Goal: Transaction & Acquisition: Purchase product/service

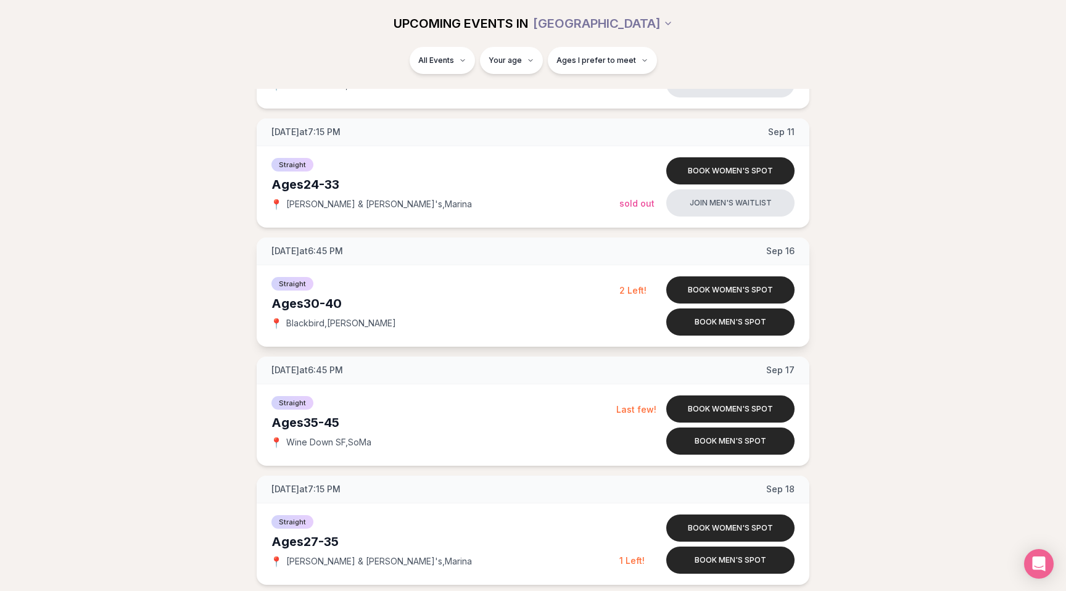
scroll to position [836, 0]
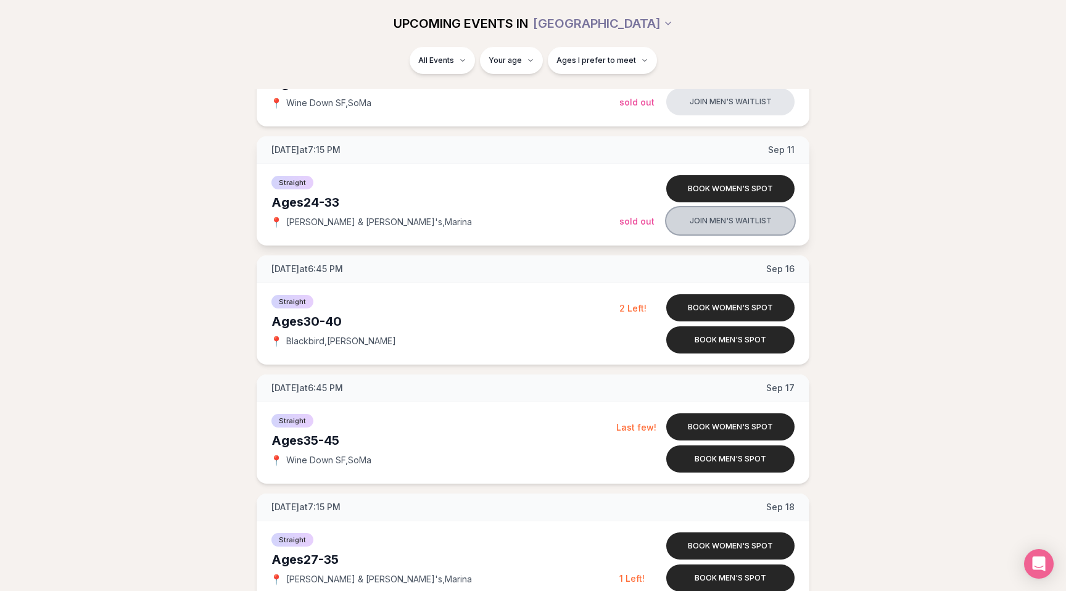
click at [746, 222] on button "Join men's waitlist" at bounding box center [730, 220] width 128 height 27
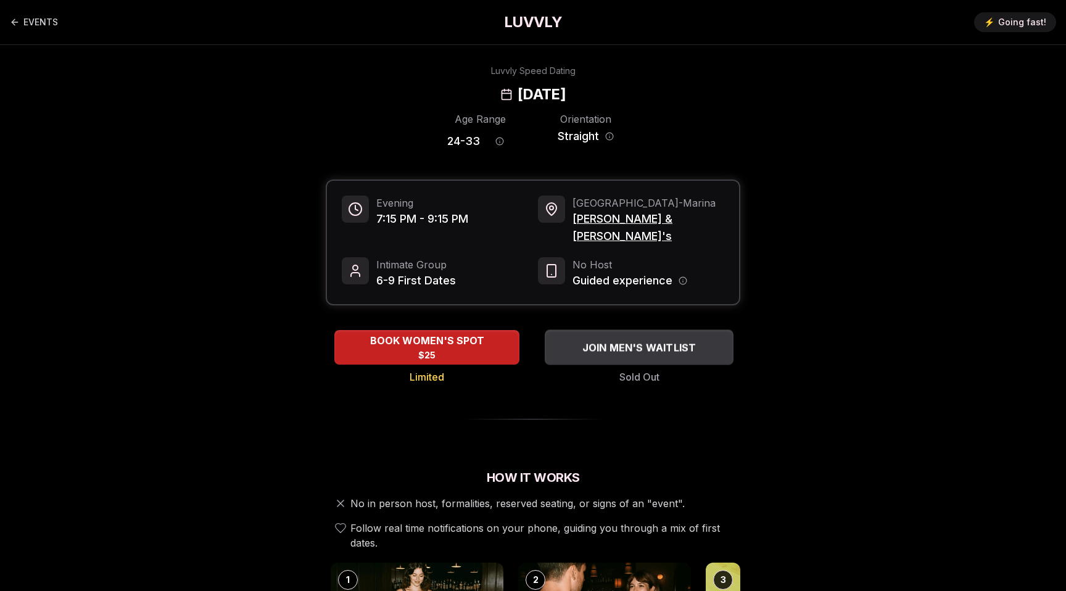
click at [626, 340] on span "JOIN MEN'S WAITLIST" at bounding box center [639, 347] width 119 height 15
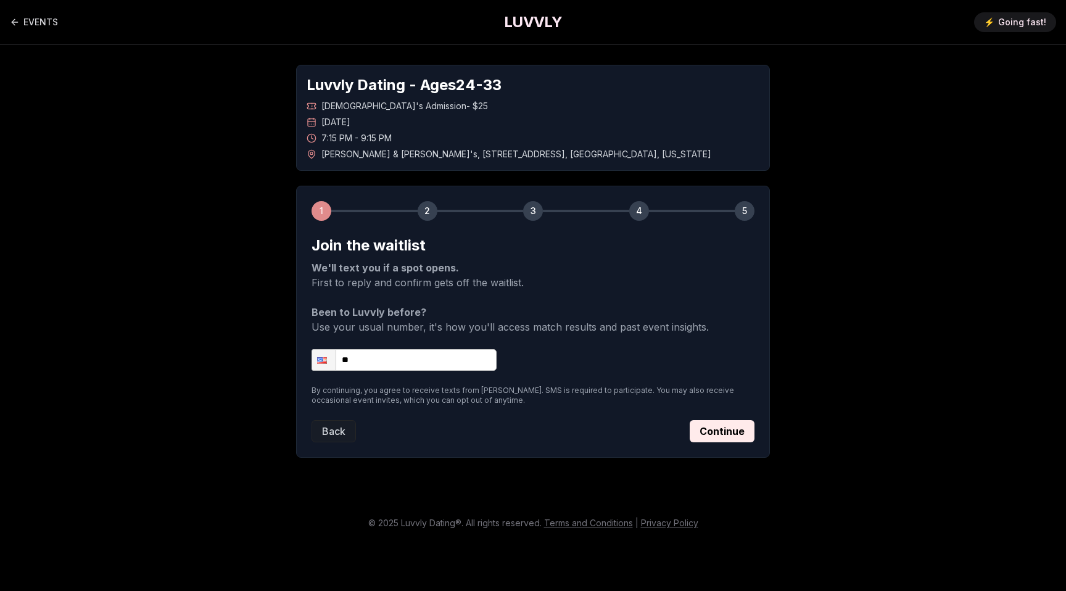
click at [434, 367] on input "**" at bounding box center [404, 360] width 185 height 22
type input "**********"
click at [717, 429] on button "Continue" at bounding box center [722, 431] width 65 height 22
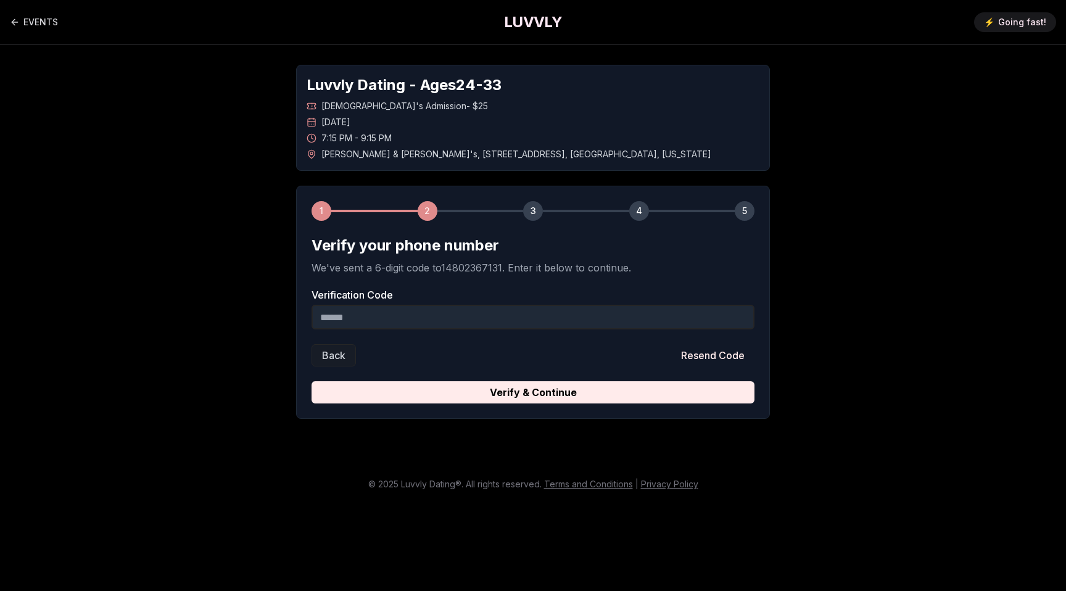
click at [513, 320] on input "Verification Code" at bounding box center [533, 317] width 443 height 25
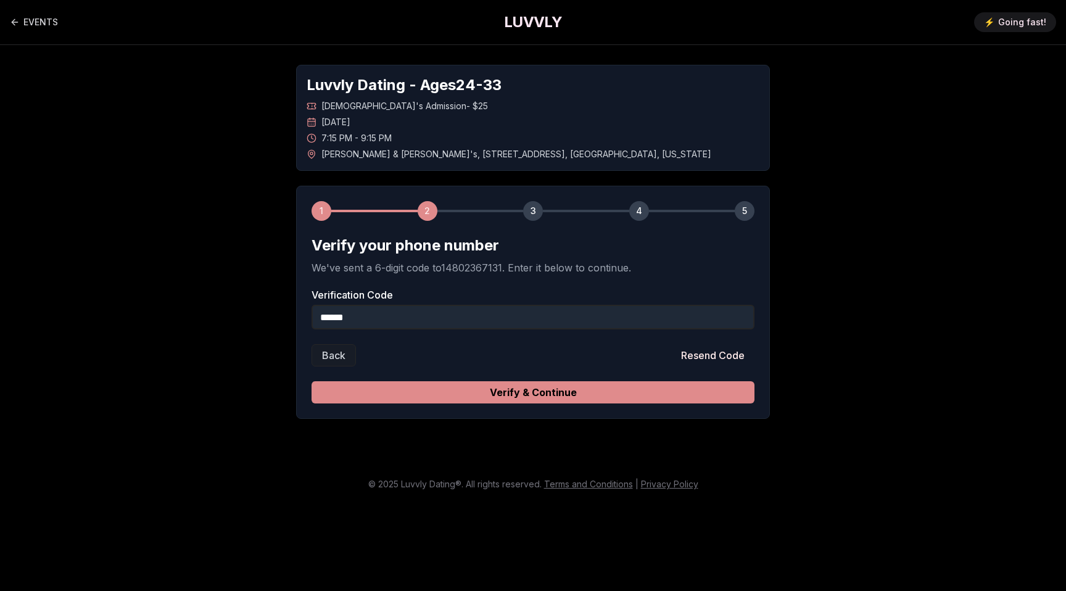
type input "******"
click at [585, 392] on button "Verify & Continue" at bounding box center [533, 392] width 443 height 22
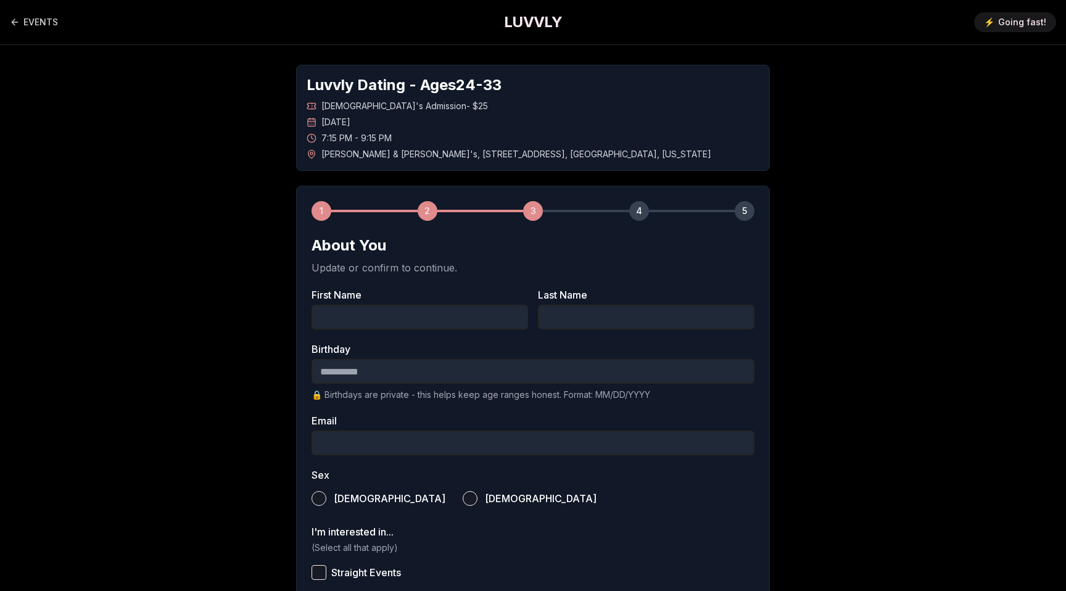
click at [450, 317] on input "First Name" at bounding box center [420, 317] width 217 height 25
type input "******"
type input "**********"
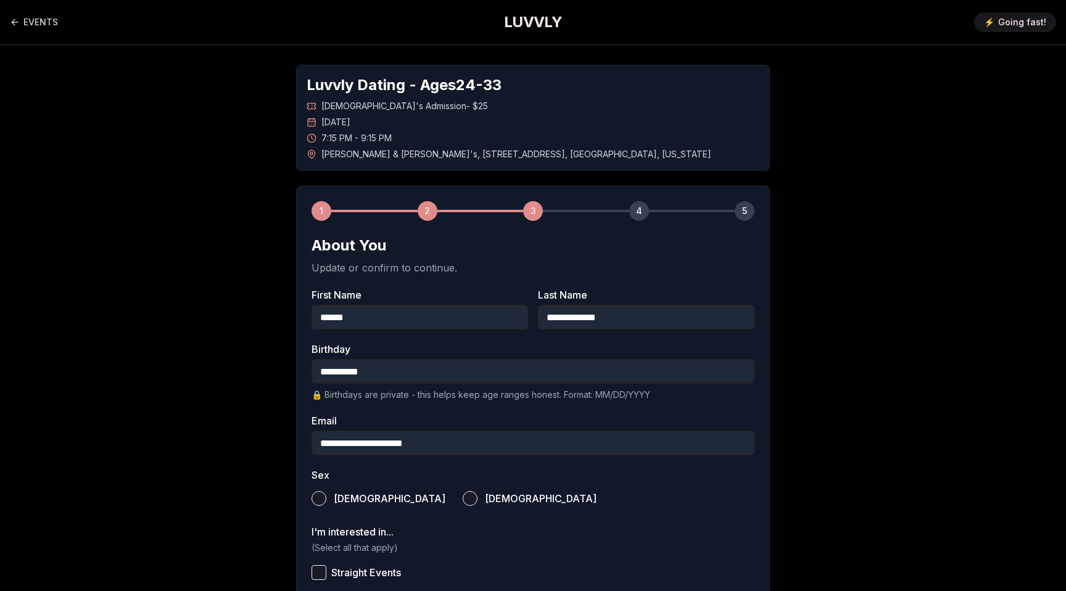
click at [341, 498] on span "[DEMOGRAPHIC_DATA]" at bounding box center [390, 499] width 112 height 10
click at [326, 498] on button "[DEMOGRAPHIC_DATA]" at bounding box center [319, 498] width 15 height 15
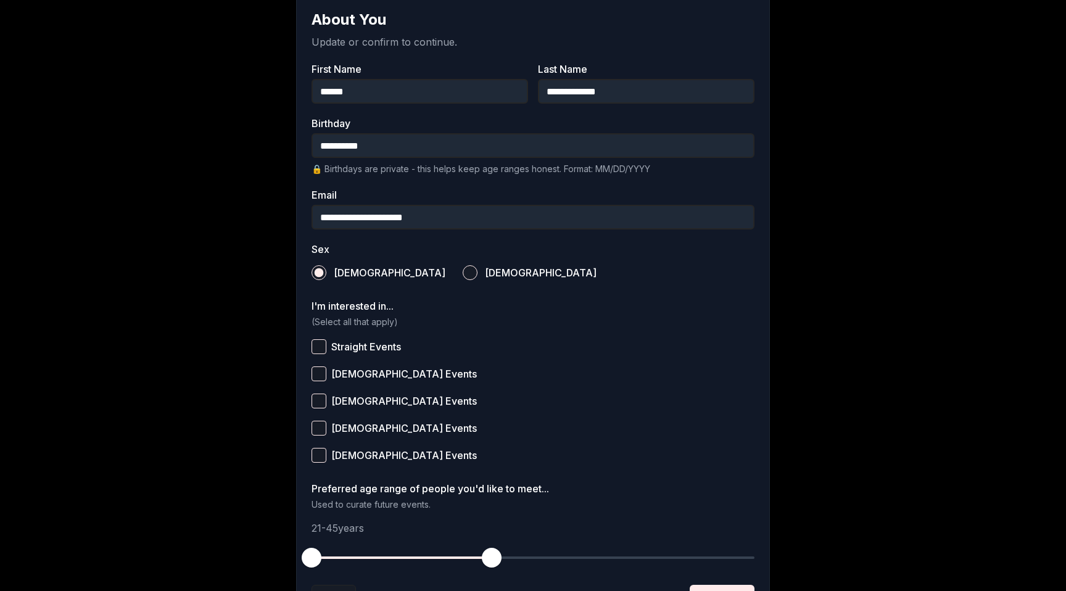
scroll to position [231, 0]
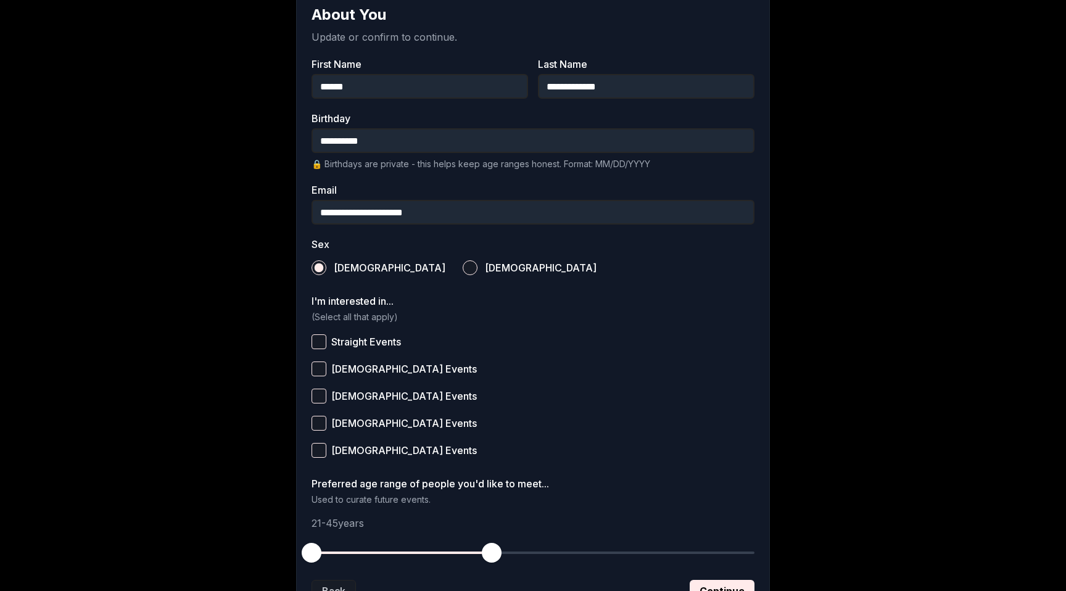
click at [319, 340] on button "Straight Events" at bounding box center [319, 341] width 15 height 15
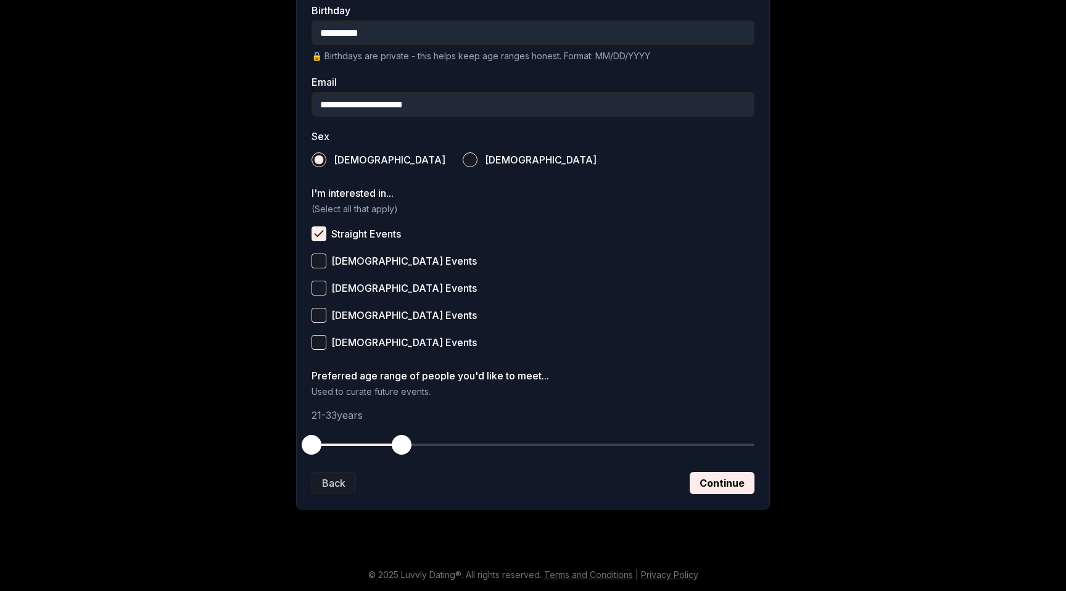
drag, startPoint x: 497, startPoint y: 444, endPoint x: 402, endPoint y: 441, distance: 95.1
click at [402, 441] on span "button" at bounding box center [402, 445] width 20 height 20
drag, startPoint x: 315, startPoint y: 445, endPoint x: 339, endPoint y: 445, distance: 23.4
click at [339, 445] on span "button" at bounding box center [342, 445] width 20 height 20
click at [336, 445] on span "button" at bounding box center [335, 445] width 20 height 20
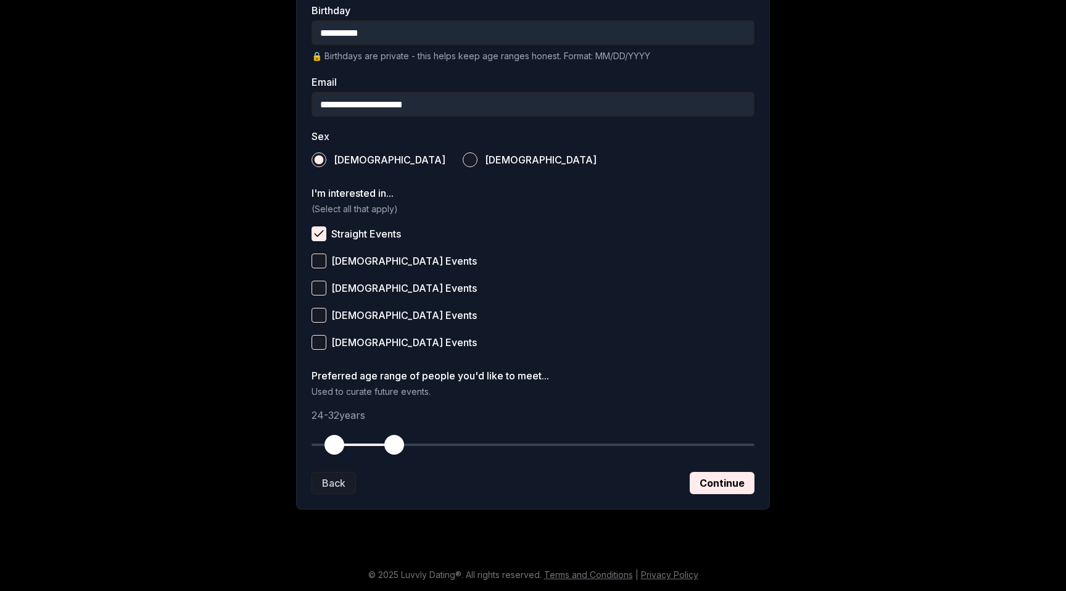
drag, startPoint x: 389, startPoint y: 448, endPoint x: 396, endPoint y: 450, distance: 7.2
click at [396, 450] on button "button" at bounding box center [394, 444] width 27 height 27
click at [719, 476] on button "Continue" at bounding box center [722, 483] width 65 height 22
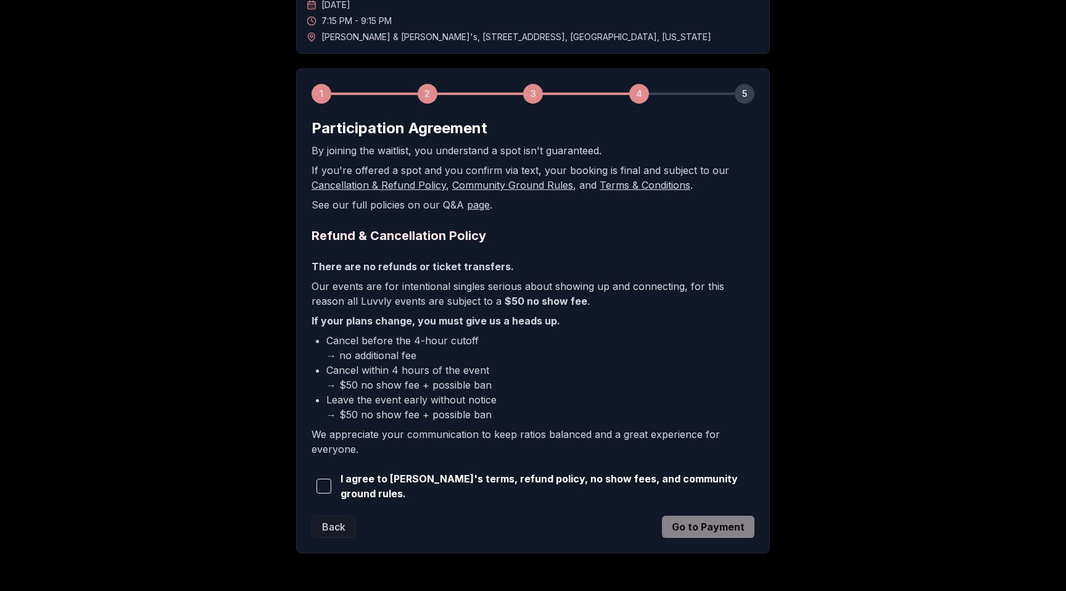
scroll to position [118, 0]
click at [326, 488] on span "button" at bounding box center [324, 485] width 15 height 15
click at [742, 528] on button "Go to Payment" at bounding box center [708, 526] width 93 height 22
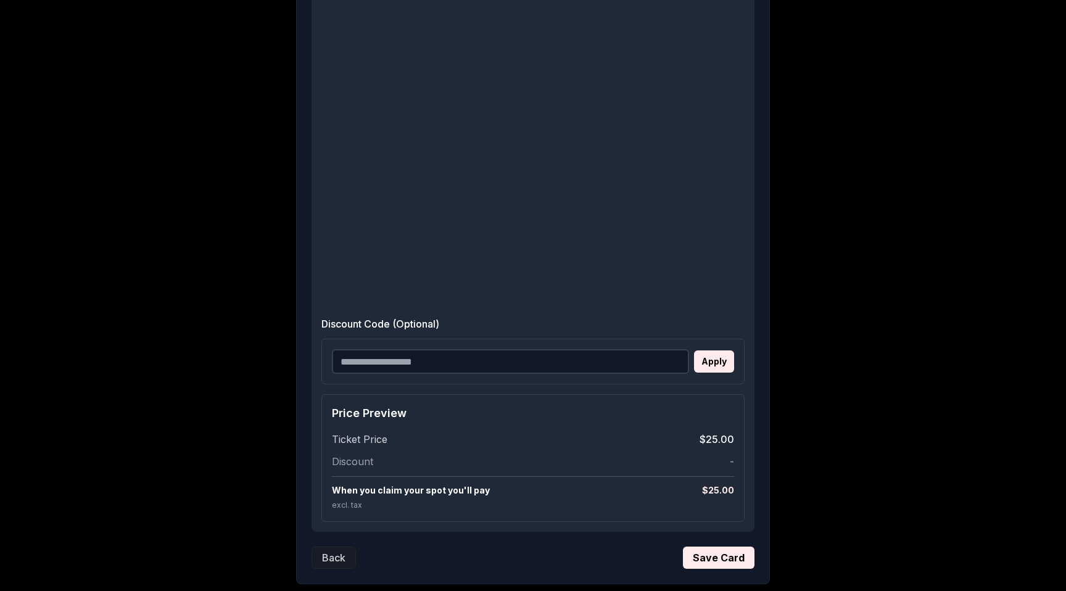
scroll to position [527, 0]
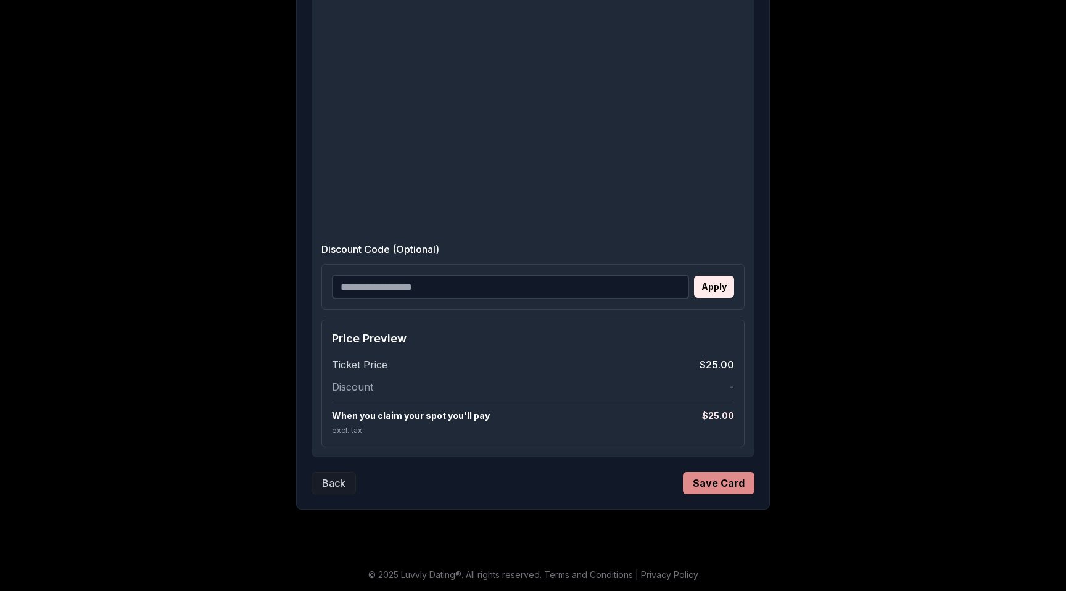
click at [740, 489] on button "Save Card" at bounding box center [719, 483] width 72 height 22
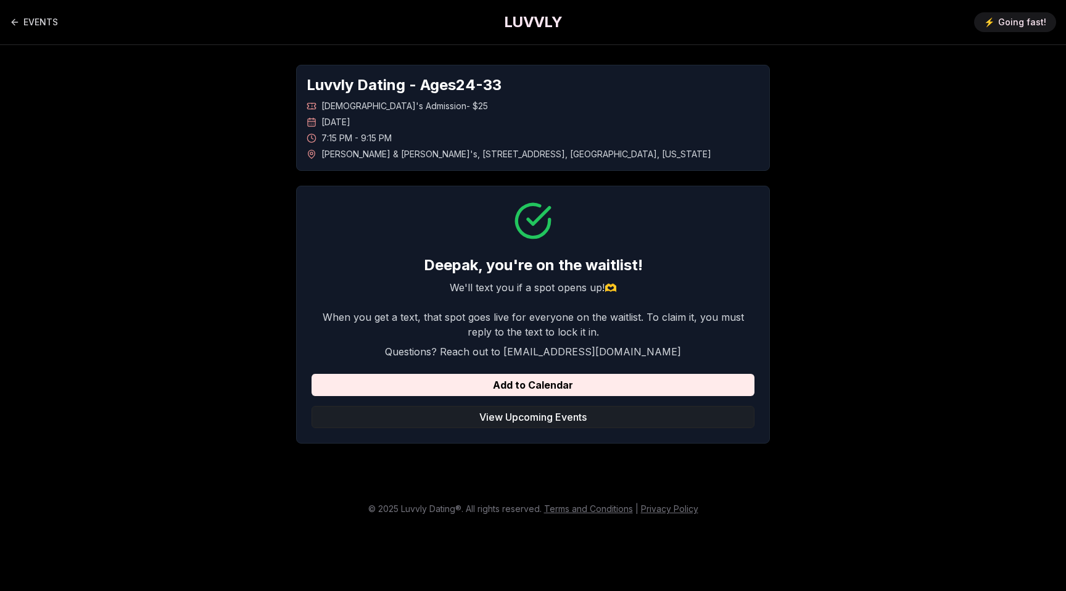
click at [572, 421] on button "View Upcoming Events" at bounding box center [533, 417] width 443 height 22
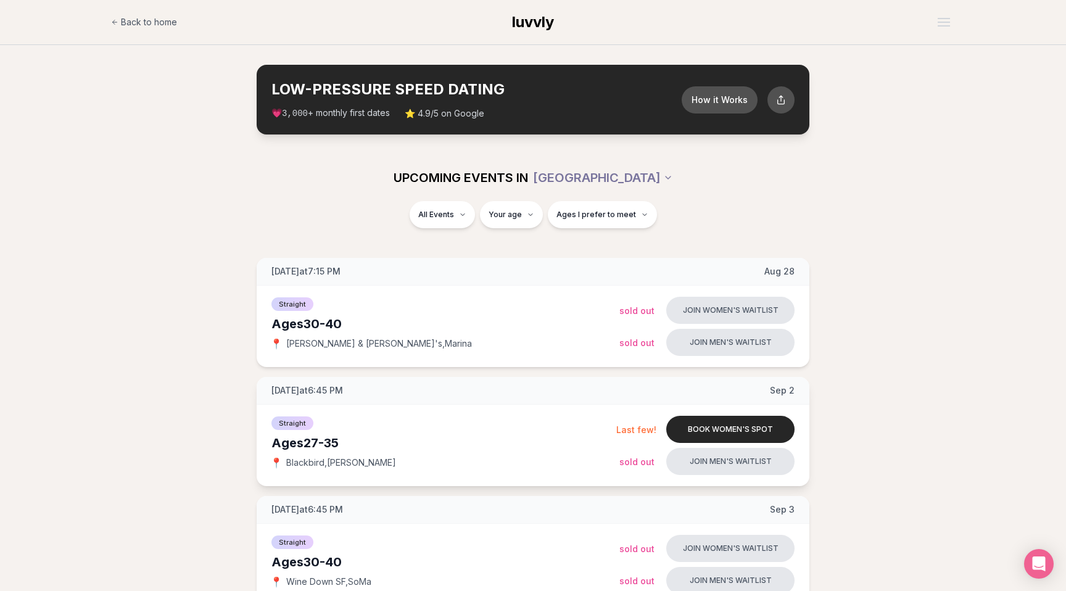
click at [334, 394] on span "[DATE] at 6:45 PM" at bounding box center [307, 390] width 72 height 12
click at [674, 465] on button "Join men's waitlist" at bounding box center [730, 461] width 128 height 27
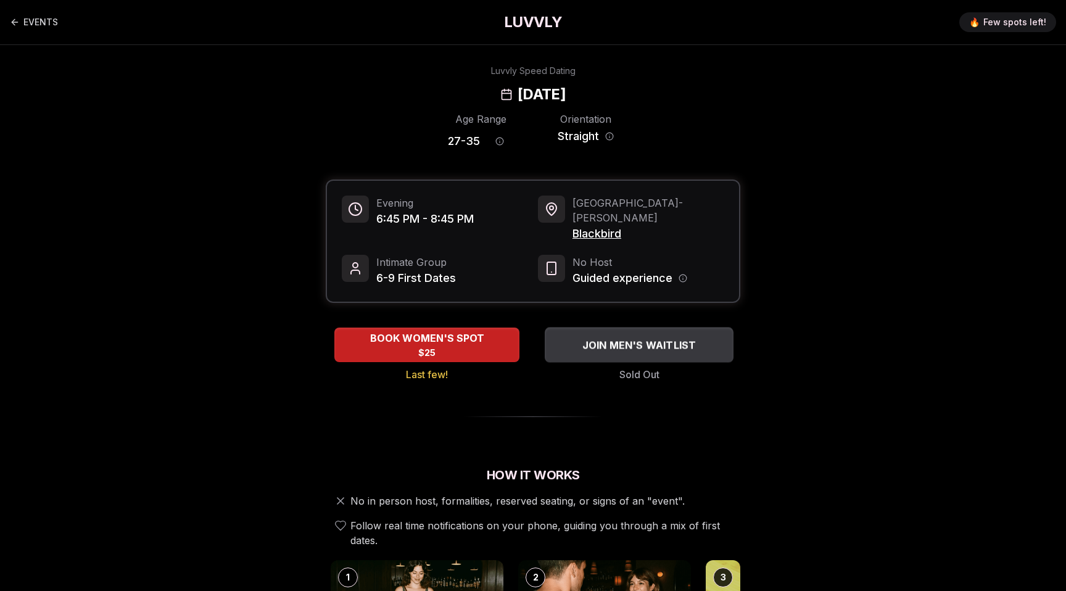
click at [643, 338] on span "JOIN MEN'S WAITLIST" at bounding box center [639, 345] width 119 height 15
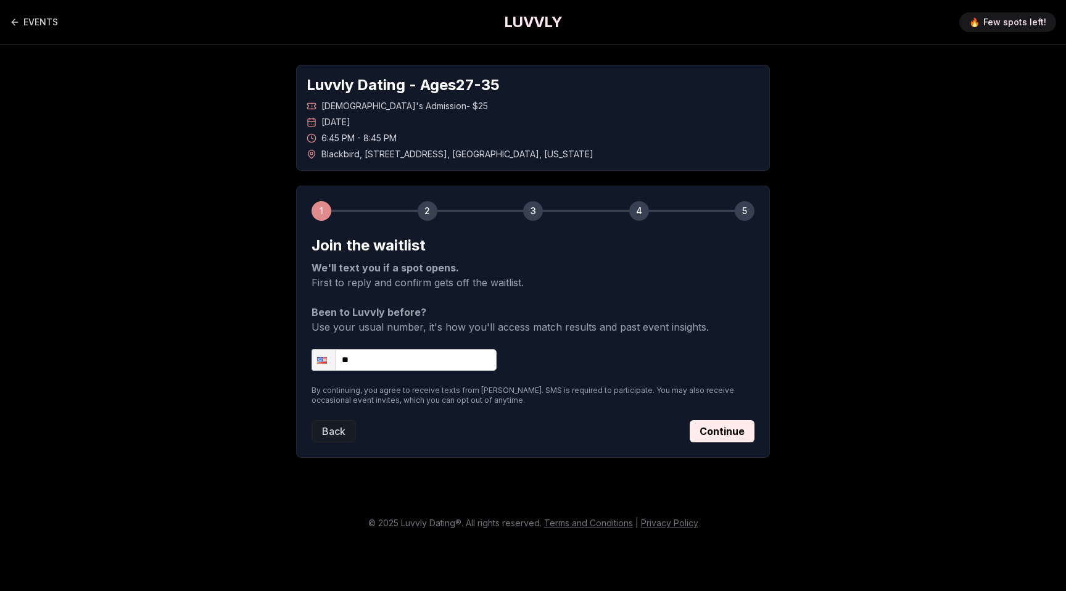
click at [454, 354] on input "**" at bounding box center [404, 360] width 185 height 22
type input "**********"
click at [742, 425] on button "Continue" at bounding box center [722, 431] width 65 height 22
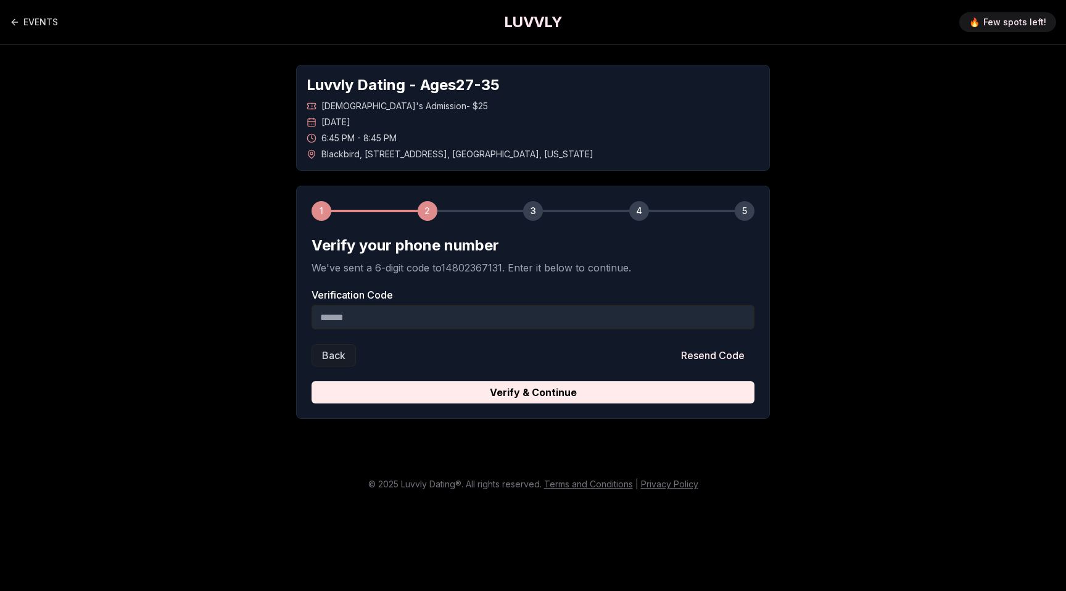
click at [595, 315] on input "Verification Code" at bounding box center [533, 317] width 443 height 25
click at [695, 360] on button "Resend Code" at bounding box center [712, 355] width 83 height 22
click at [587, 312] on input "Verification Code" at bounding box center [533, 317] width 443 height 25
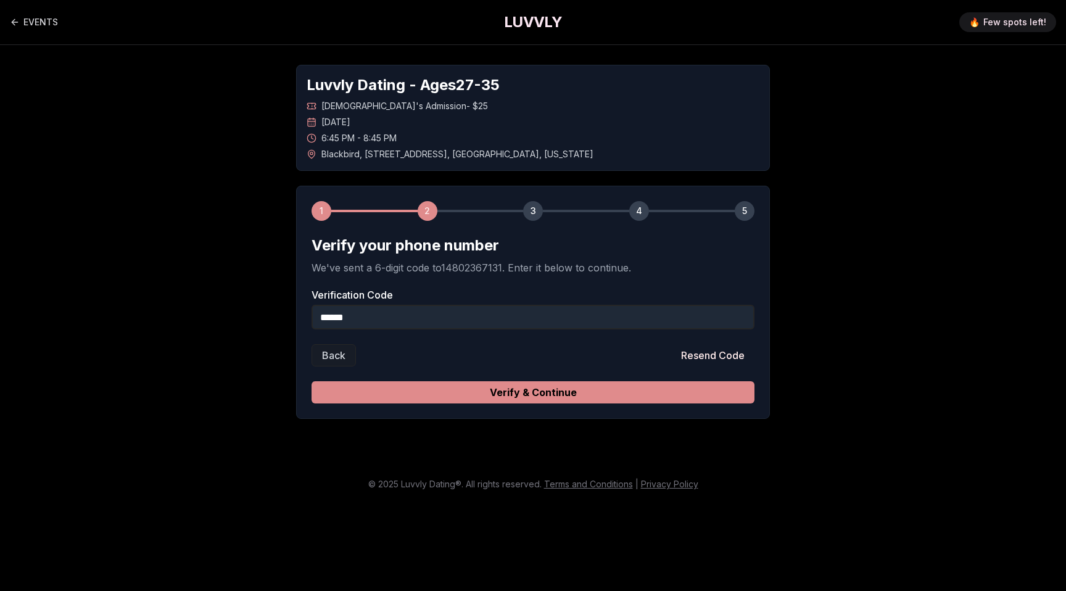
type input "******"
click at [602, 390] on button "Verify & Continue" at bounding box center [533, 392] width 443 height 22
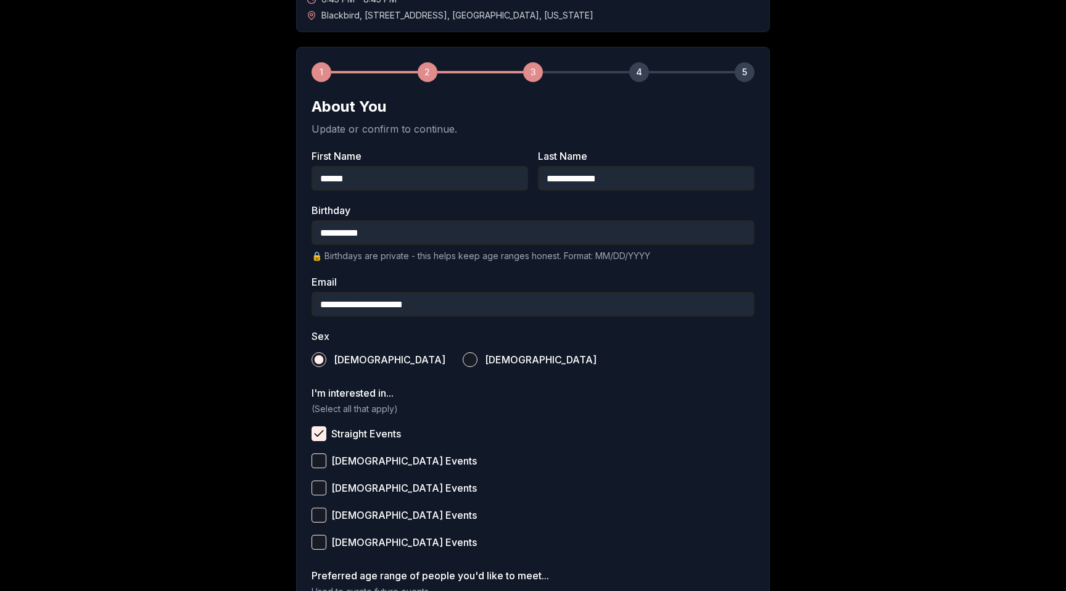
scroll to position [339, 0]
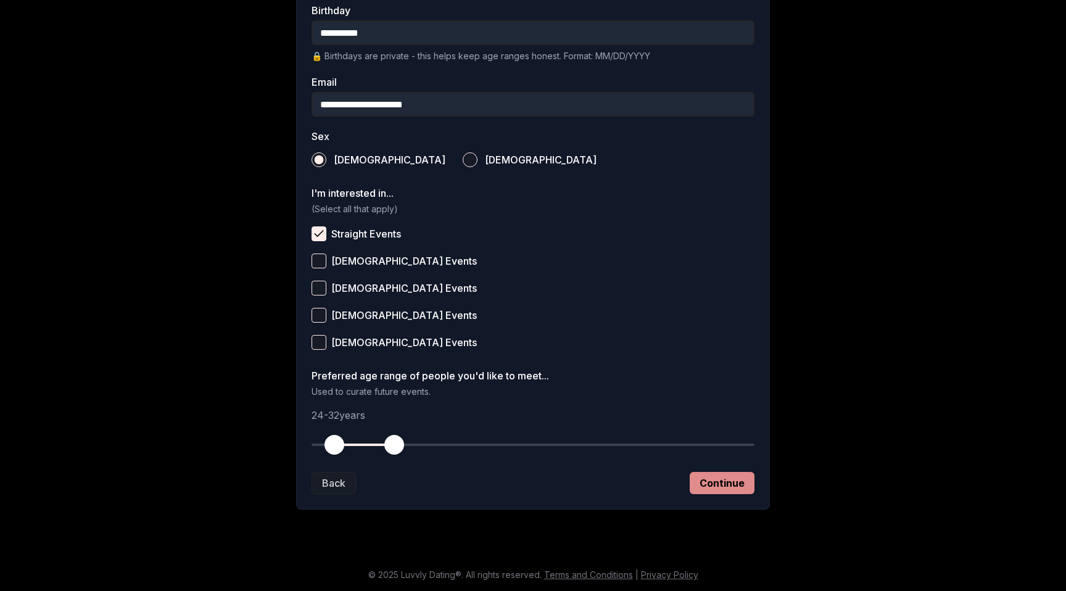
click at [730, 492] on button "Continue" at bounding box center [722, 483] width 65 height 22
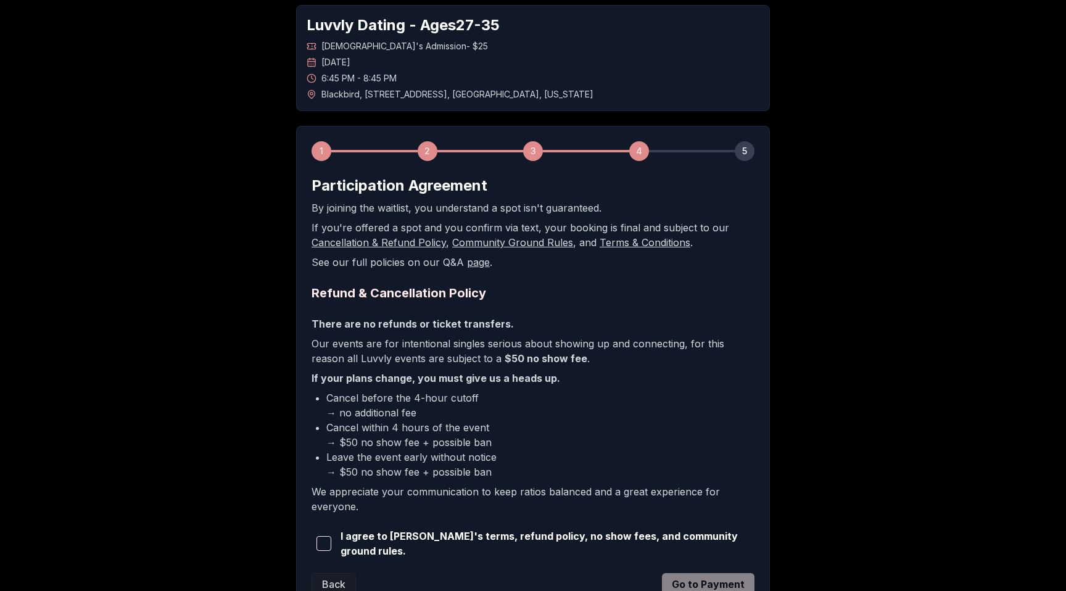
scroll to position [159, 0]
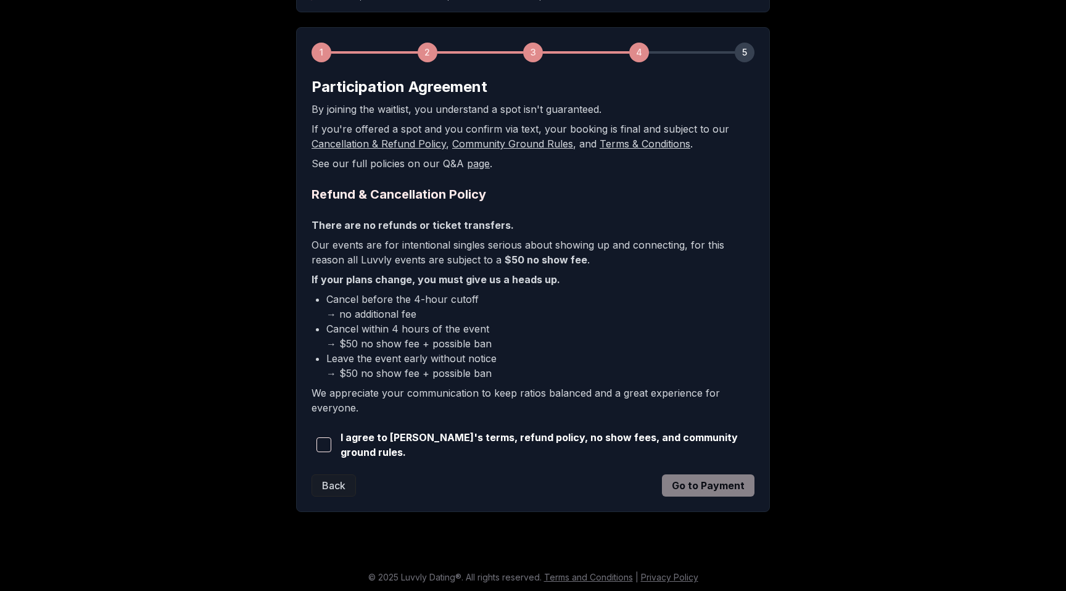
click at [483, 450] on span "I agree to [PERSON_NAME]'s terms, refund policy, no show fees, and community gr…" at bounding box center [548, 445] width 414 height 30
click at [326, 449] on span "button" at bounding box center [324, 444] width 15 height 15
click at [689, 491] on button "Go to Payment" at bounding box center [708, 485] width 93 height 22
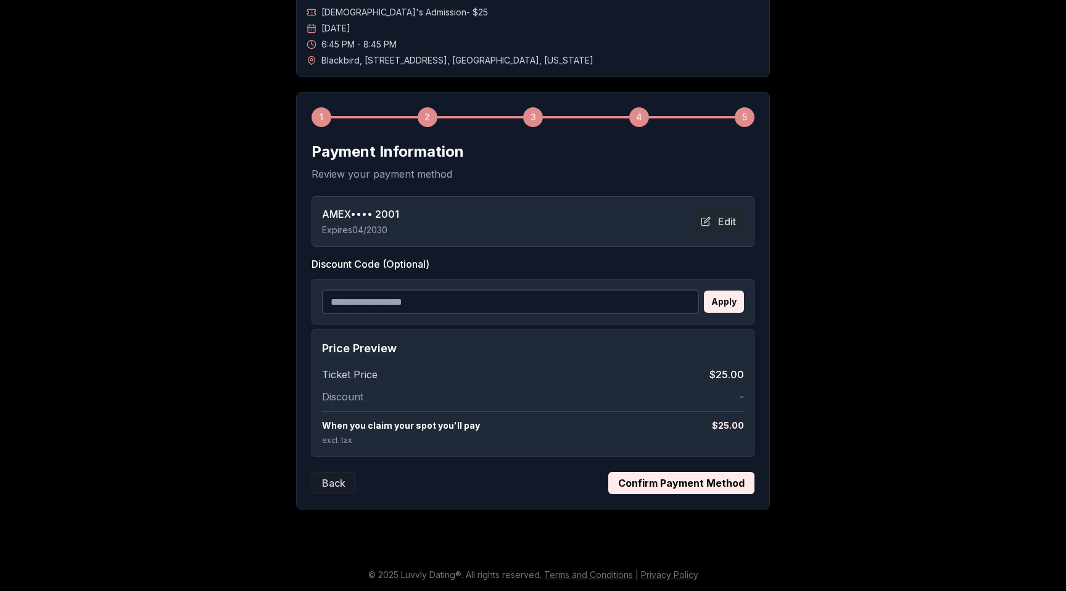
click at [683, 491] on button "Confirm Payment Method" at bounding box center [681, 483] width 146 height 22
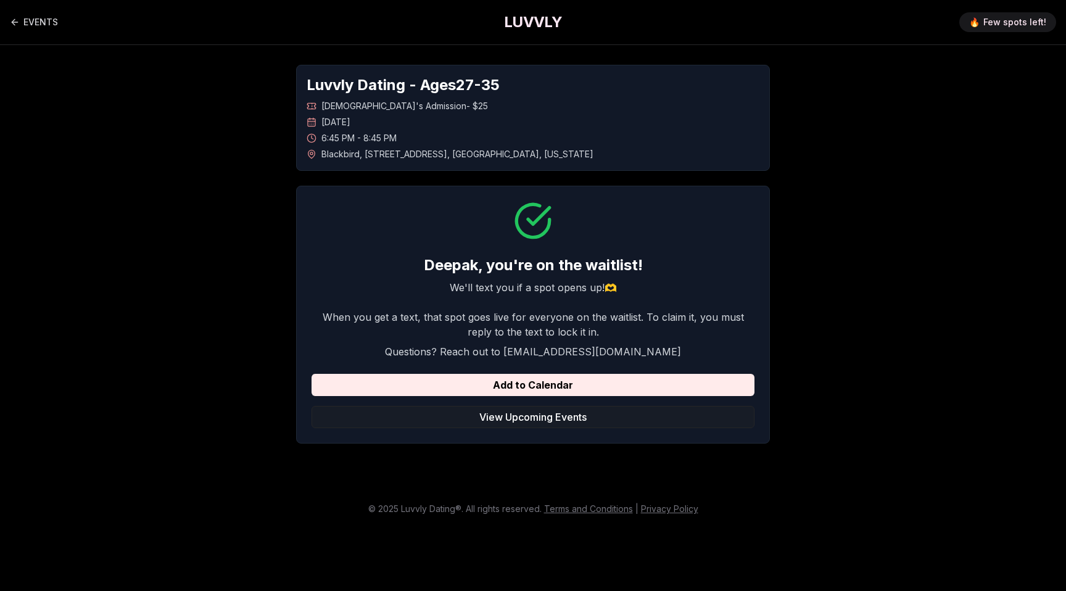
scroll to position [0, 0]
click at [547, 18] on h1 "LUVVLY" at bounding box center [533, 22] width 58 height 20
click at [17, 28] on link "EVENTS" at bounding box center [34, 22] width 48 height 25
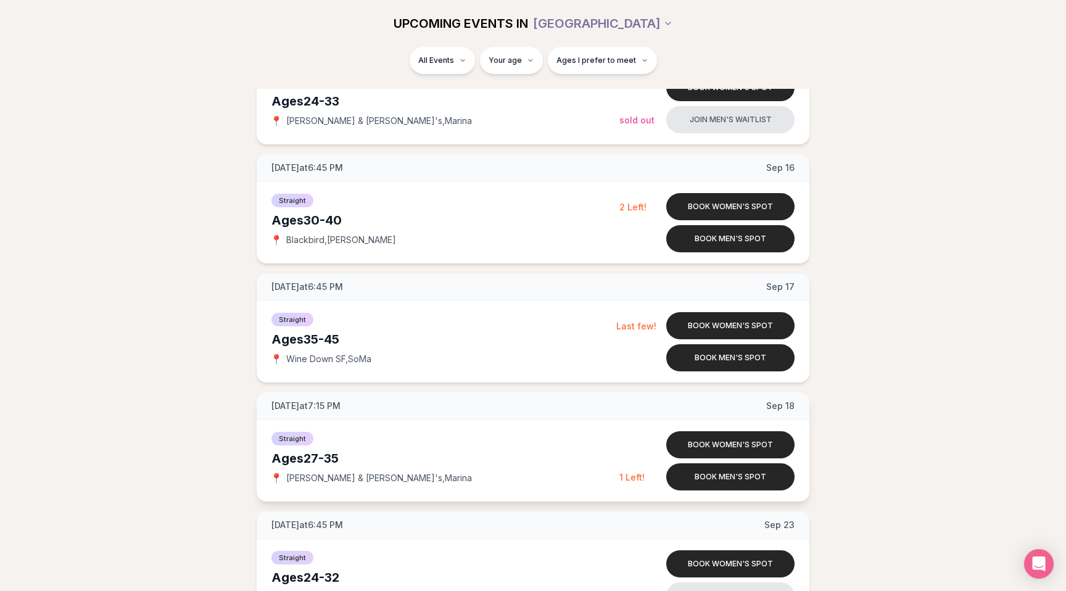
scroll to position [935, 0]
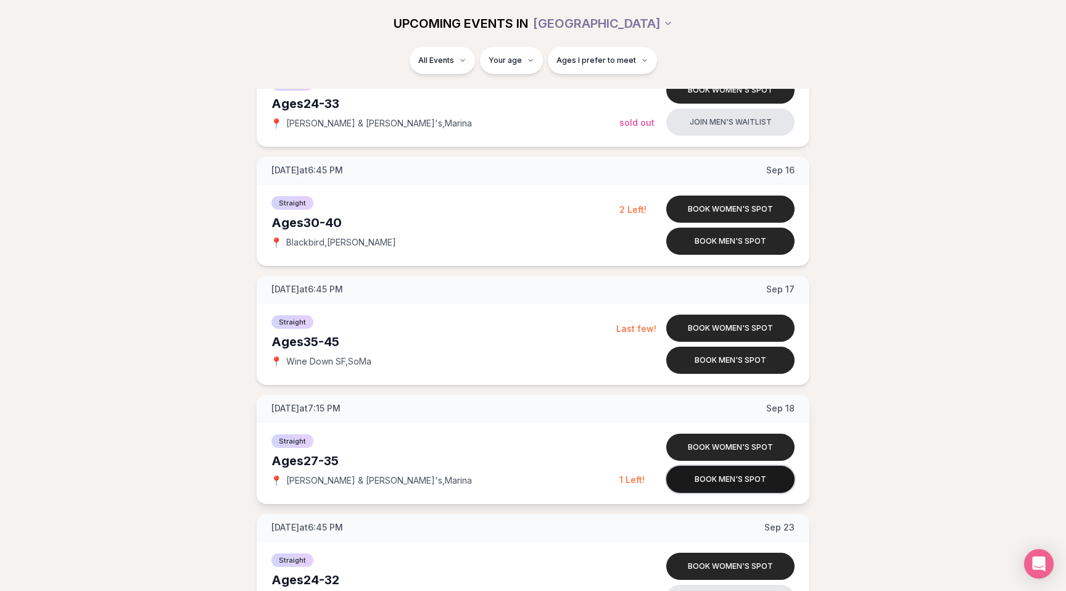
click at [705, 481] on button "Book men's spot" at bounding box center [730, 479] width 128 height 27
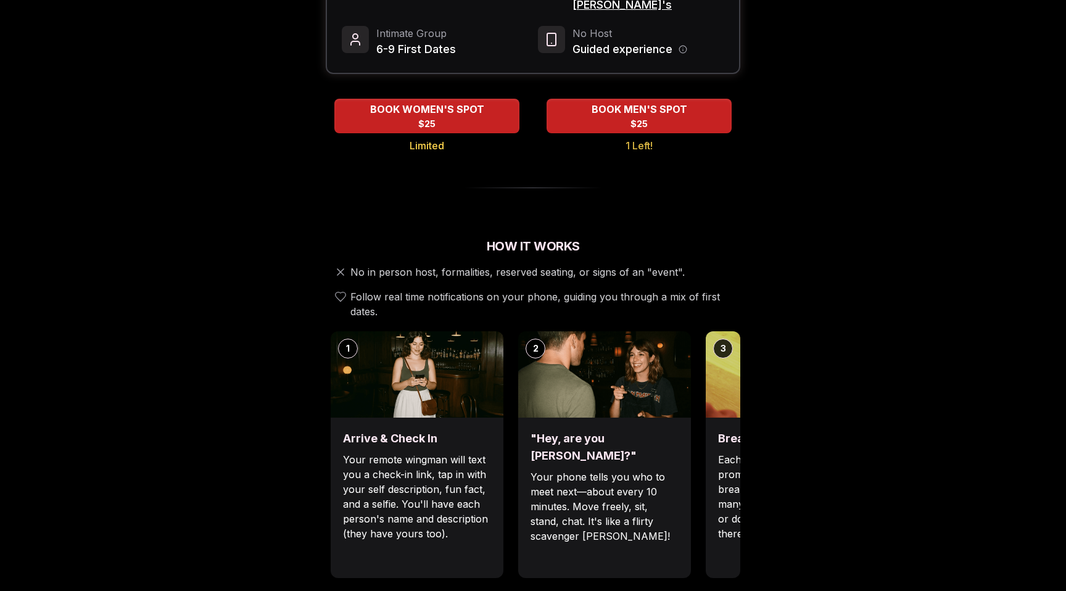
scroll to position [233, 0]
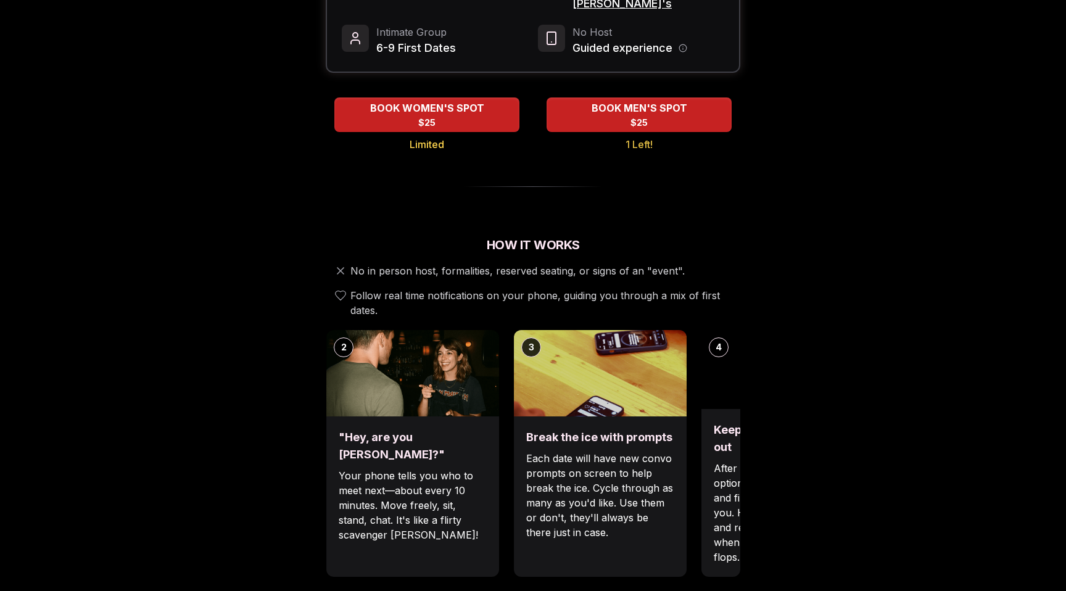
click at [526, 492] on p "Each date will have new convo prompts on screen to help break the ice. Cycle th…" at bounding box center [600, 495] width 148 height 89
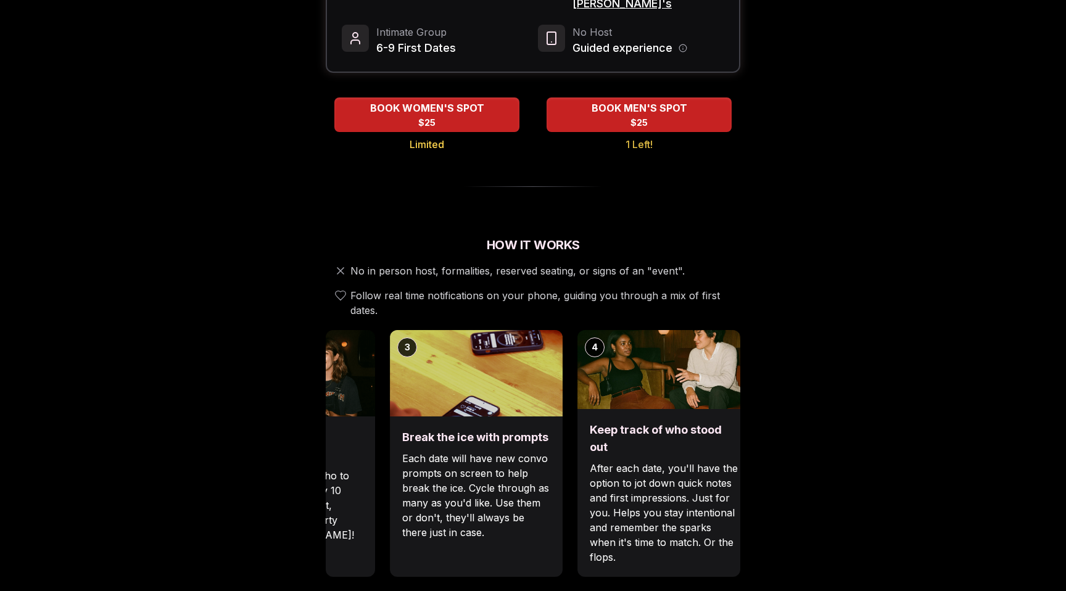
click at [486, 491] on p "Each date will have new convo prompts on screen to help break the ice. Cycle th…" at bounding box center [476, 495] width 148 height 89
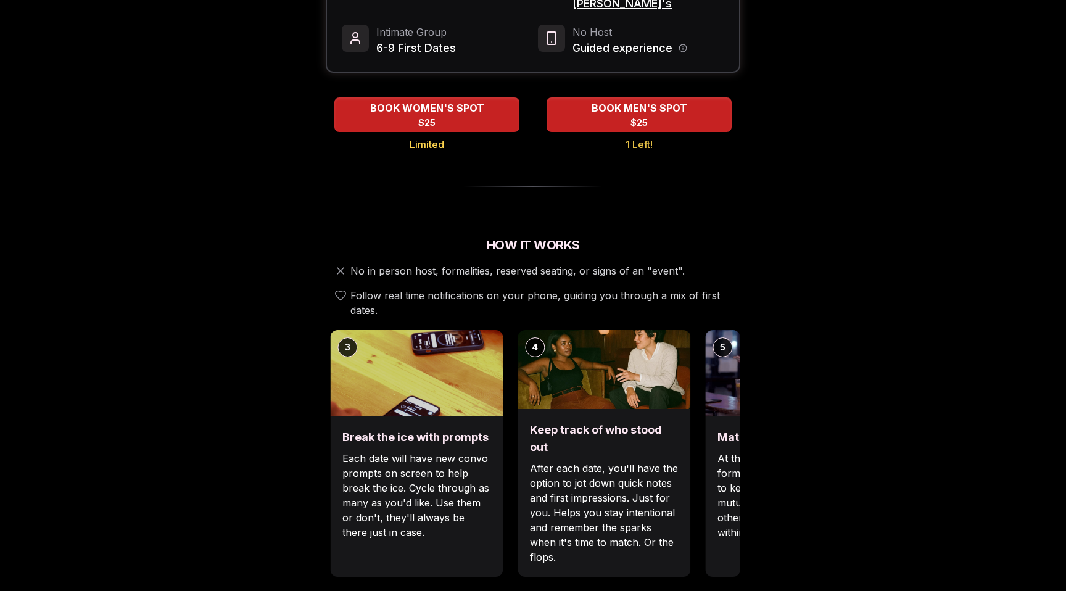
click at [602, 502] on p "After each date, you'll have the option to jot down quick notes and first impre…" at bounding box center [604, 513] width 148 height 104
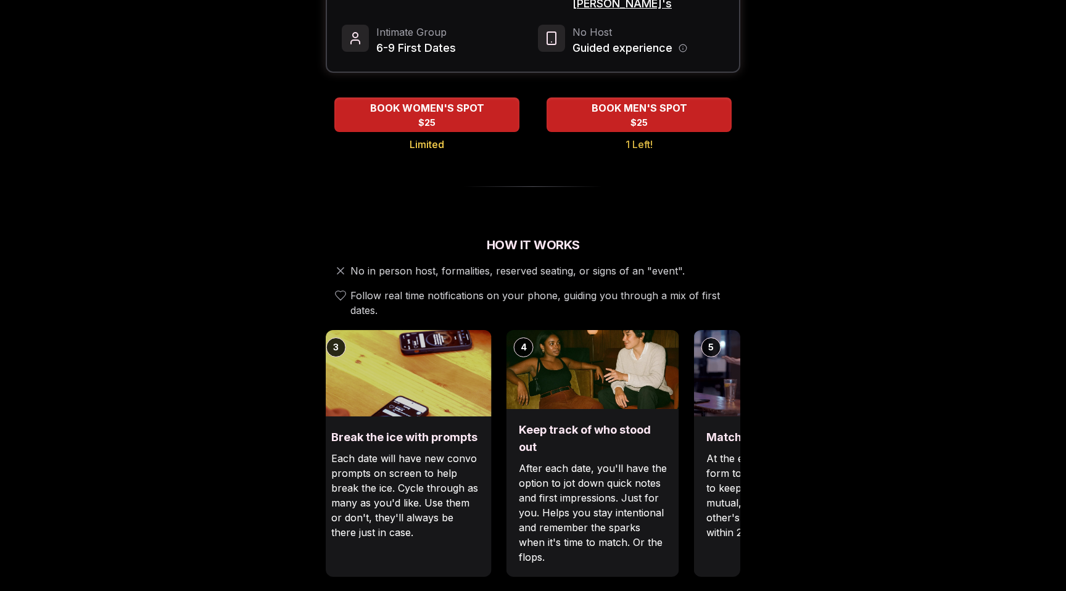
click at [519, 491] on p "After each date, you'll have the option to jot down quick notes and first impre…" at bounding box center [593, 513] width 148 height 104
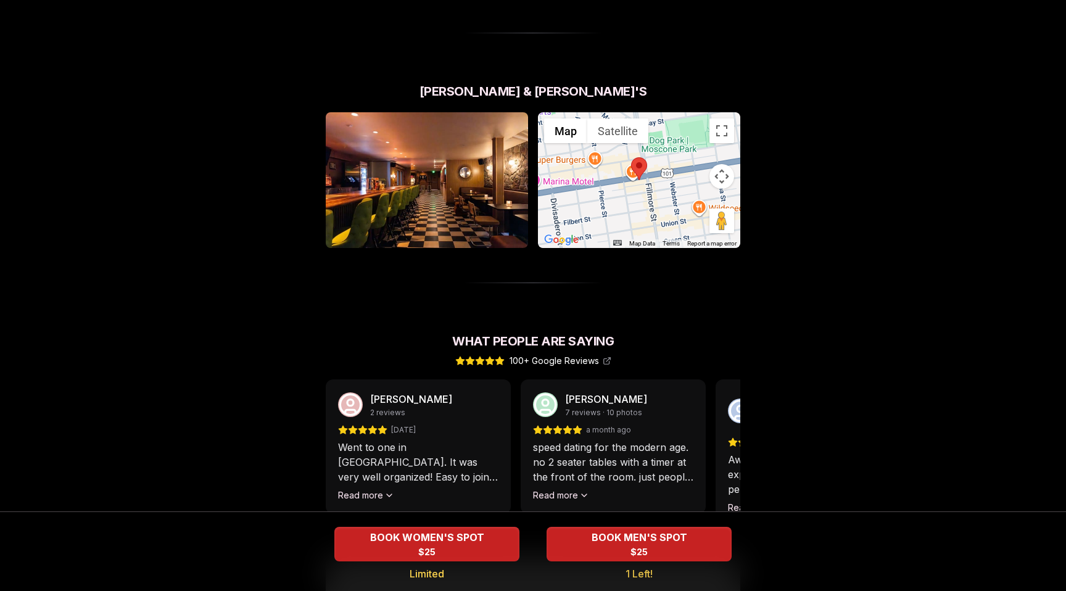
scroll to position [817, 0]
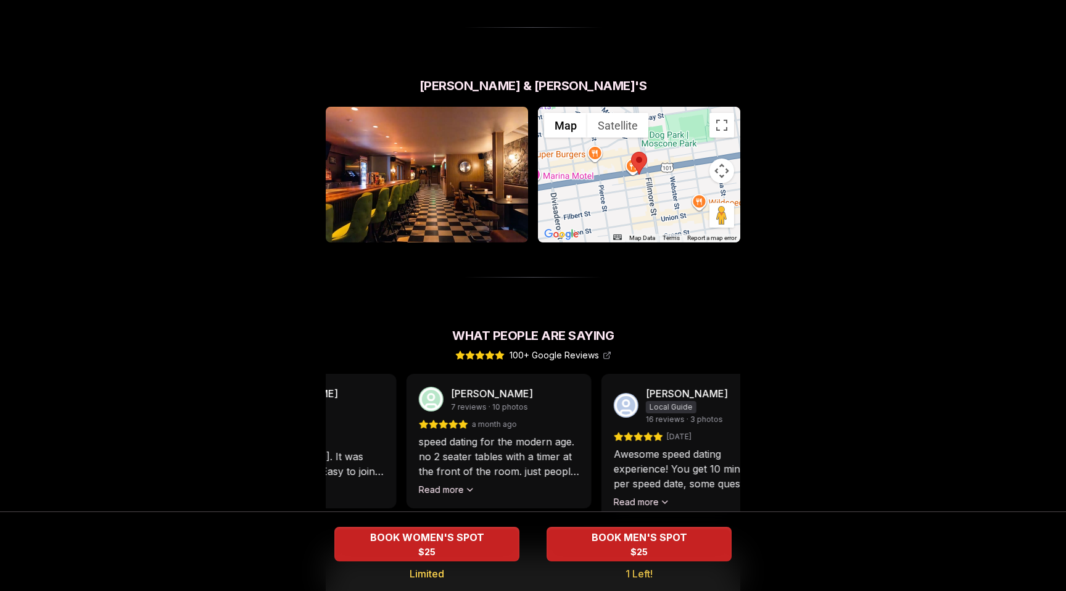
click at [457, 445] on p "speed dating for the modern age. no 2 seater tables with a timer at the front o…" at bounding box center [499, 456] width 160 height 44
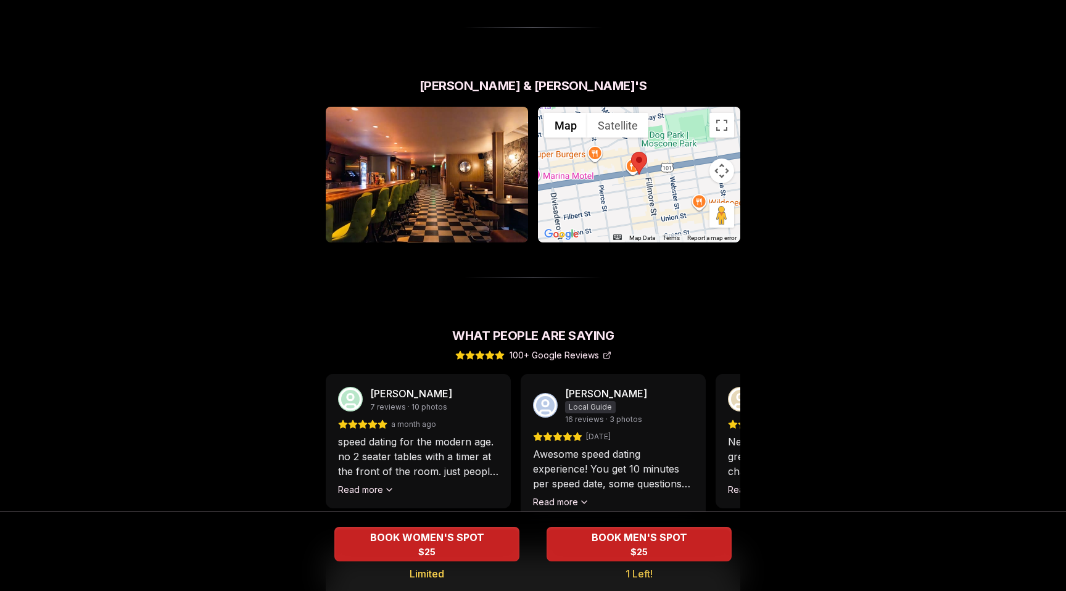
click at [607, 351] on icon at bounding box center [607, 355] width 9 height 9
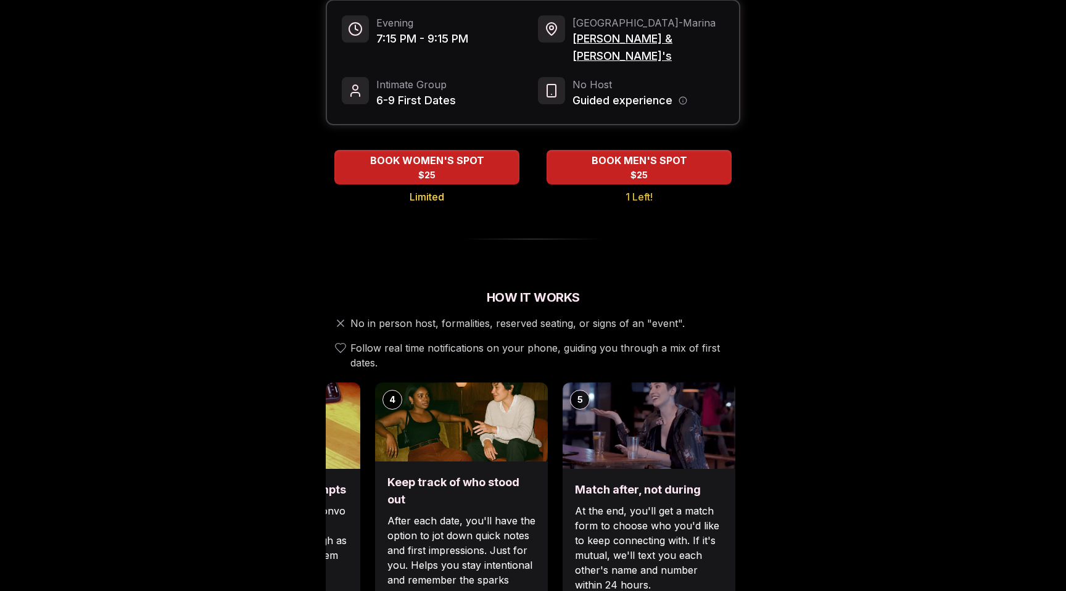
scroll to position [0, 0]
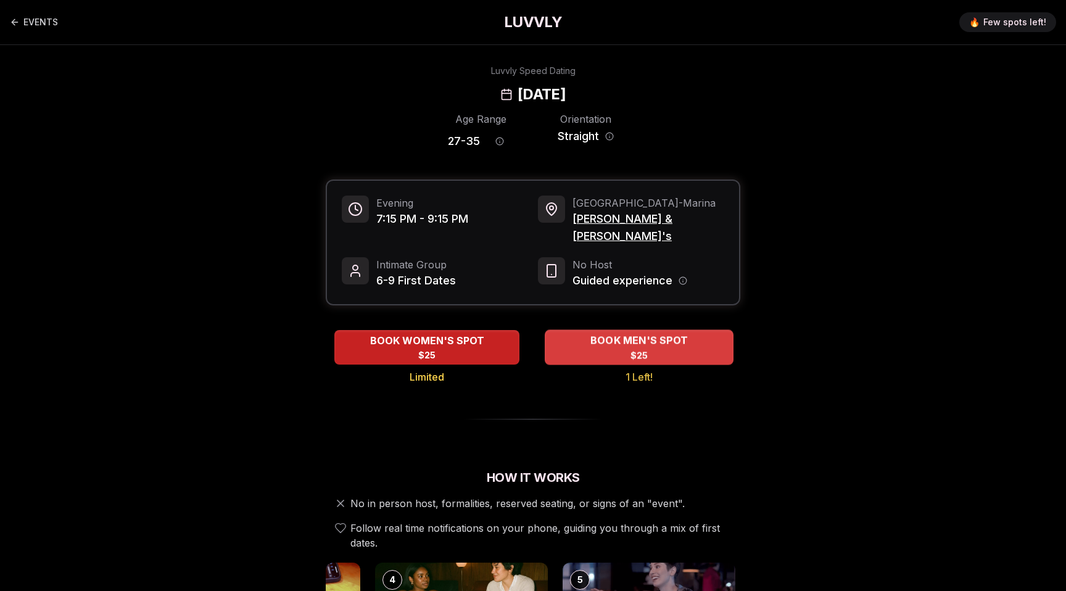
click at [648, 333] on span "BOOK MEN'S SPOT" at bounding box center [639, 340] width 102 height 15
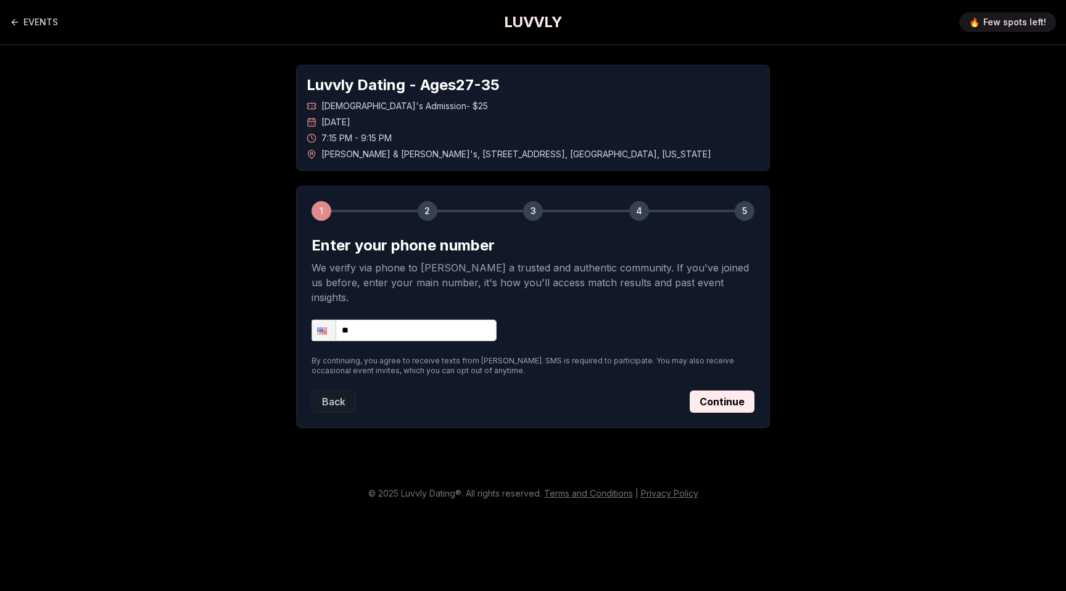
click at [428, 302] on form "Enter your phone number We verify via phone to [PERSON_NAME] a trusted and auth…" at bounding box center [533, 324] width 443 height 177
click at [429, 320] on input "**" at bounding box center [404, 331] width 185 height 22
type input "**********"
click at [709, 391] on button "Continue" at bounding box center [722, 402] width 65 height 22
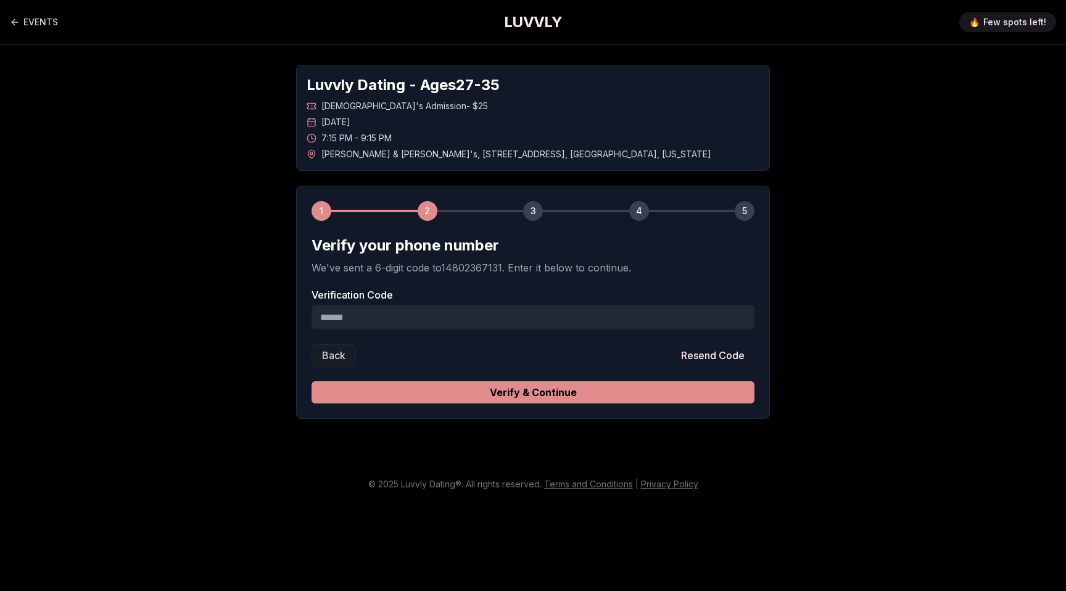
click at [705, 390] on button "Verify & Continue" at bounding box center [533, 392] width 443 height 22
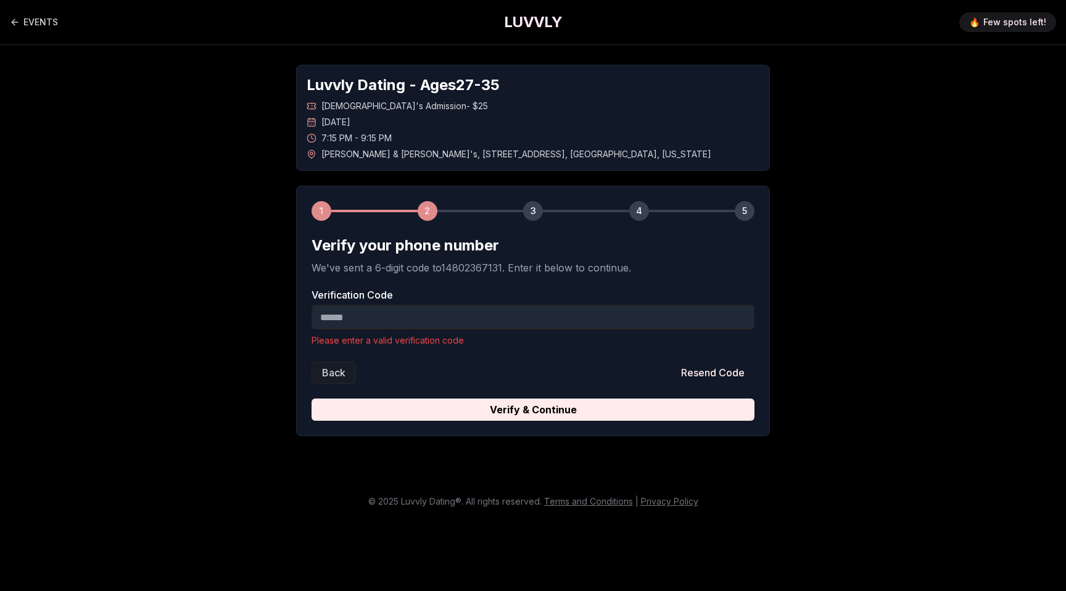
click at [647, 309] on input "Verification Code" at bounding box center [533, 317] width 443 height 25
click at [736, 363] on button "Resend Code" at bounding box center [712, 373] width 83 height 22
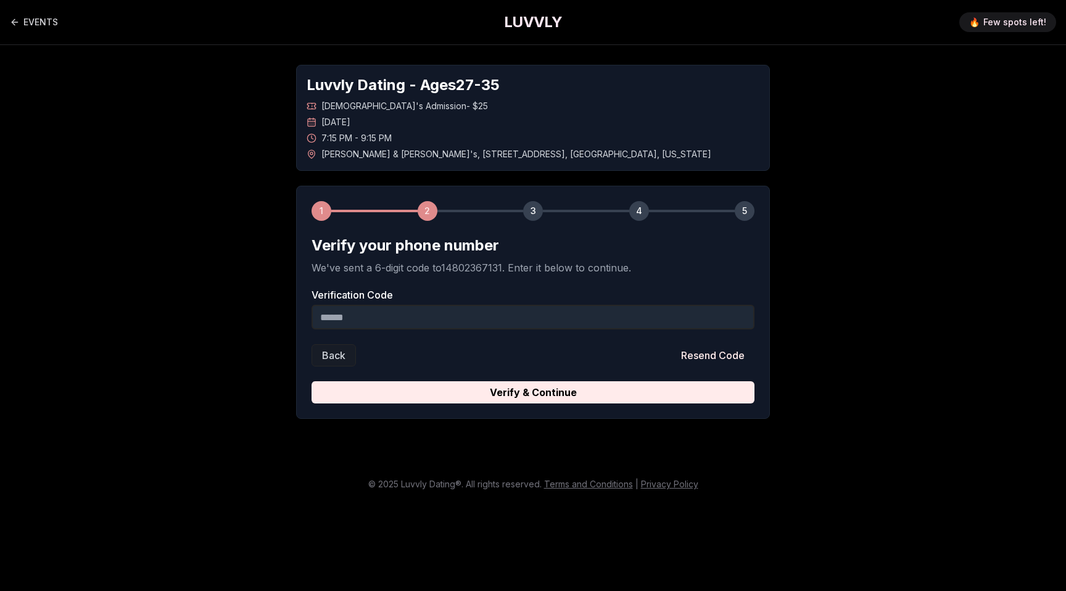
click at [598, 312] on input "Verification Code" at bounding box center [533, 317] width 443 height 25
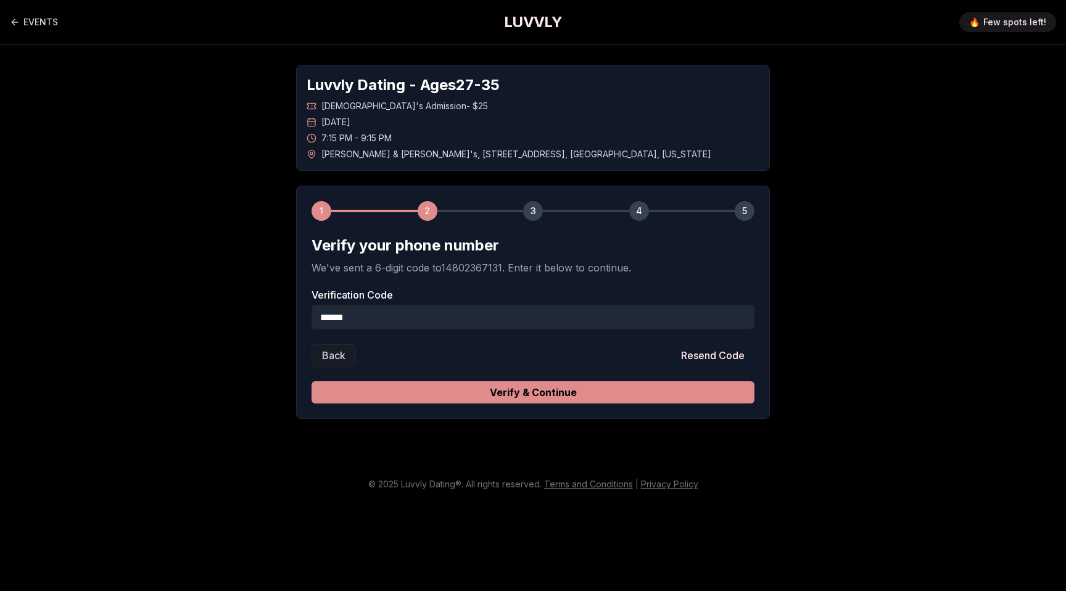
type input "******"
click at [594, 396] on button "Verify & Continue" at bounding box center [533, 392] width 443 height 22
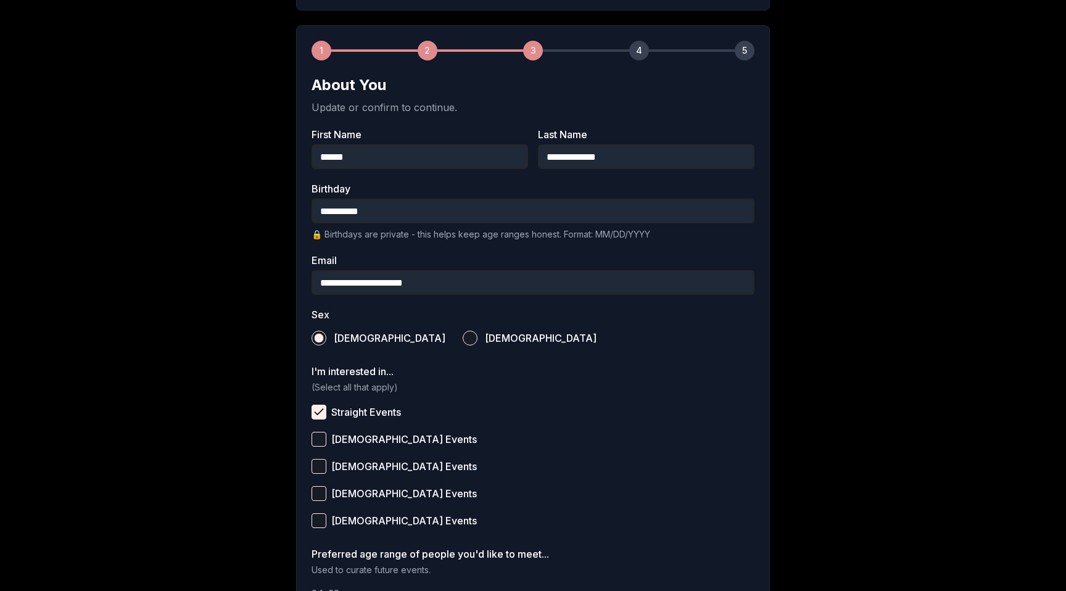
scroll to position [339, 0]
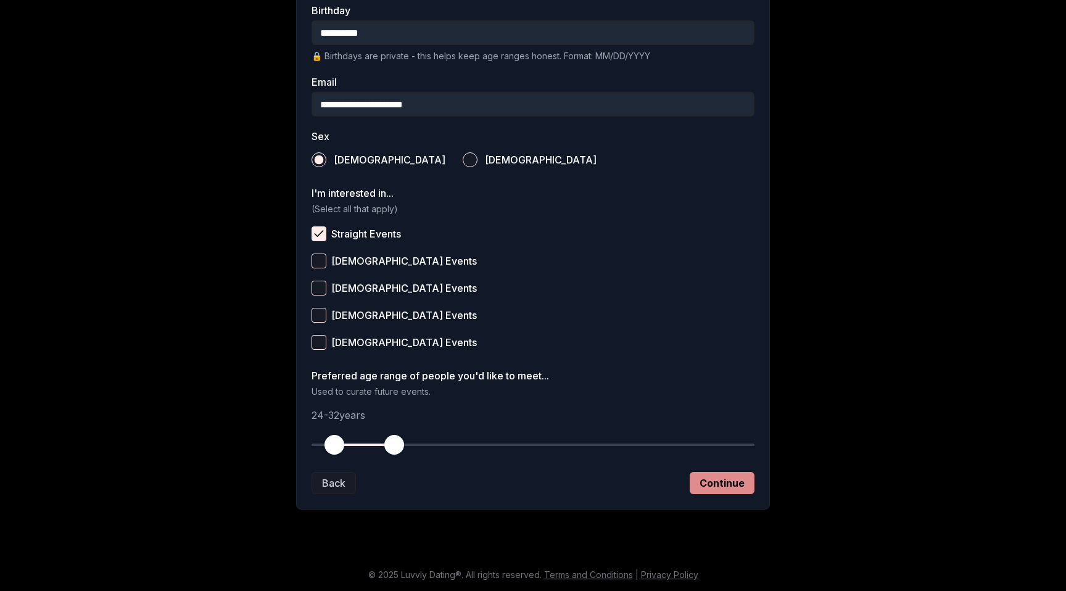
click at [729, 477] on button "Continue" at bounding box center [722, 483] width 65 height 22
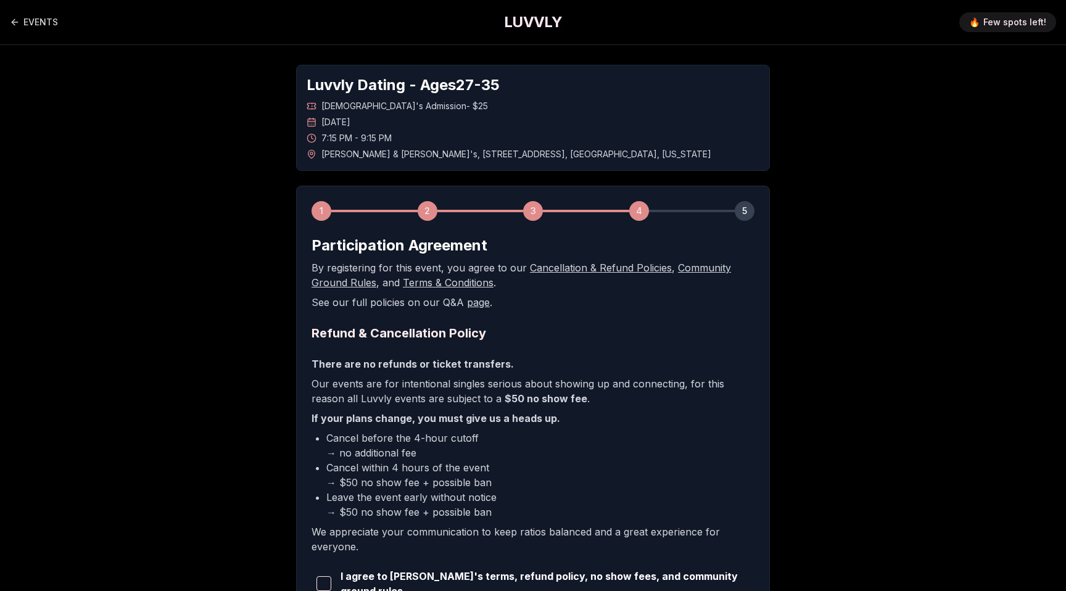
scroll to position [139, 0]
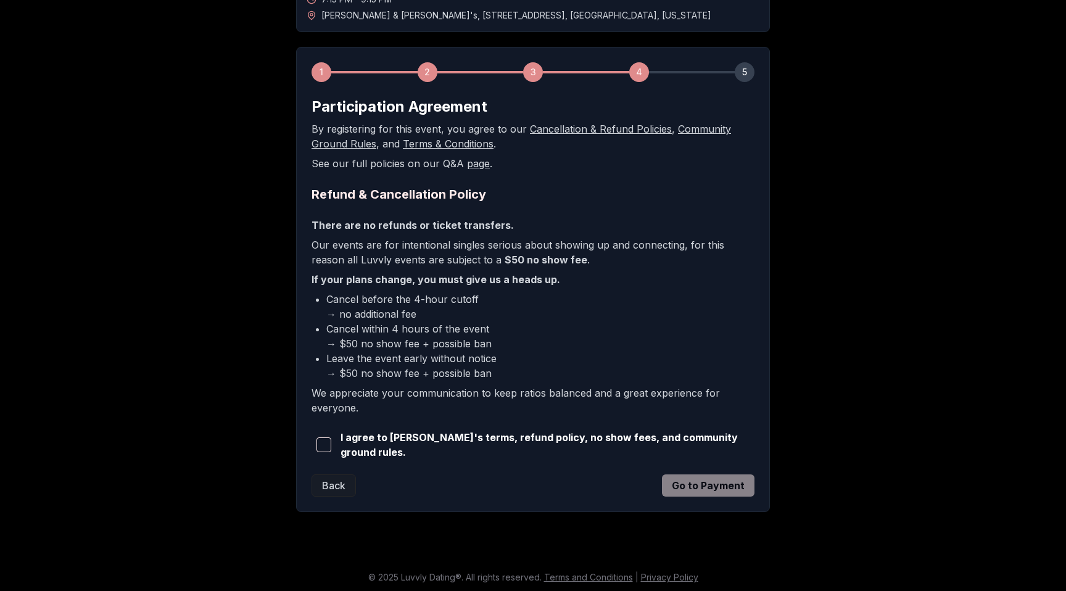
click at [327, 445] on span "button" at bounding box center [324, 444] width 15 height 15
click at [711, 489] on button "Go to Payment" at bounding box center [708, 485] width 93 height 22
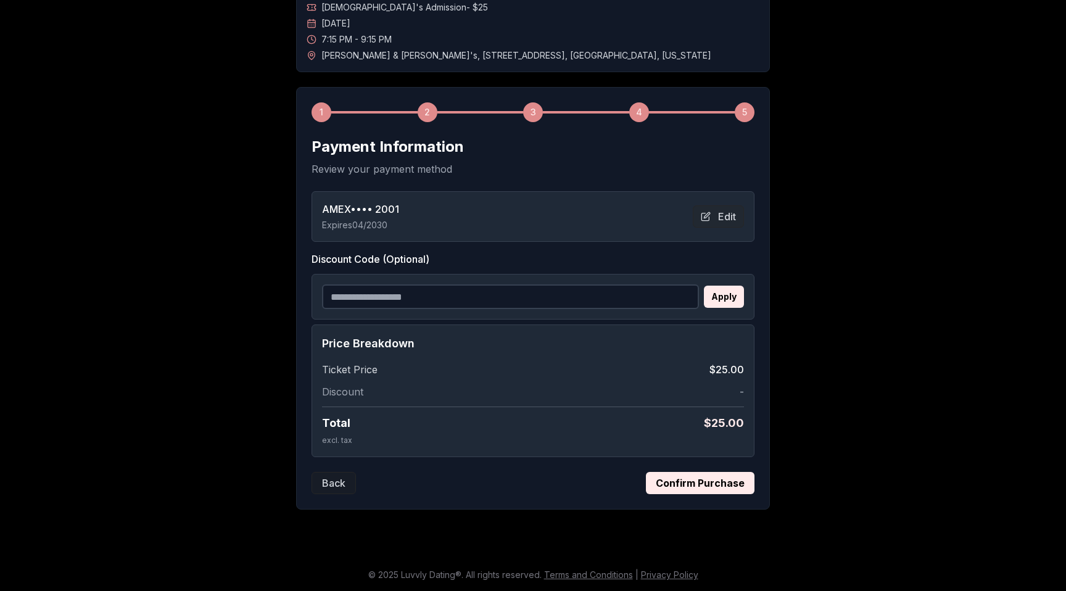
scroll to position [99, 0]
click at [711, 485] on button "Confirm Purchase" at bounding box center [700, 483] width 109 height 22
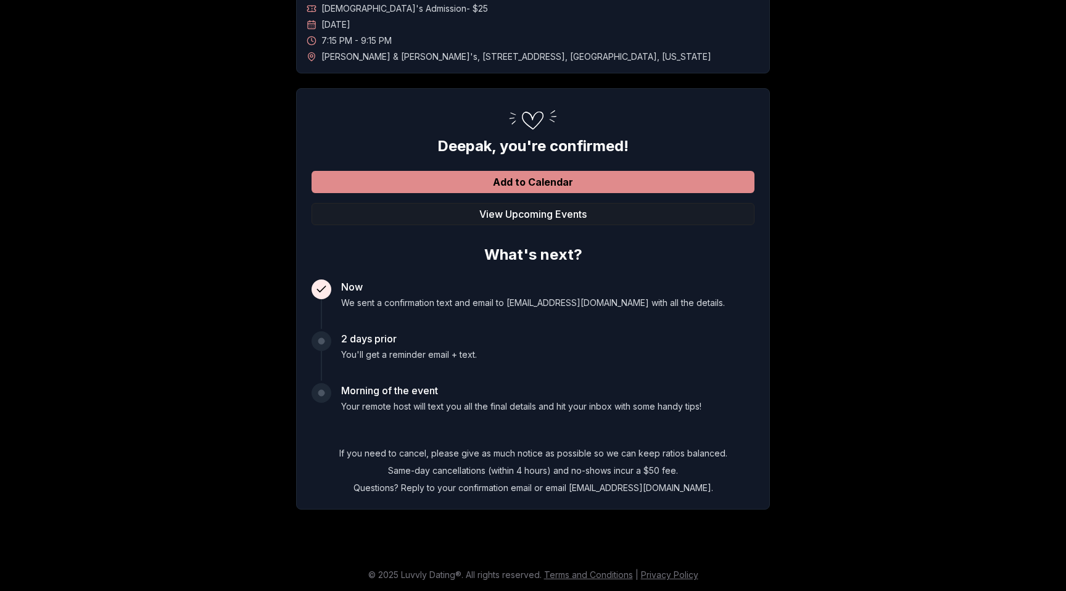
click at [624, 183] on button "Add to Calendar" at bounding box center [533, 182] width 443 height 22
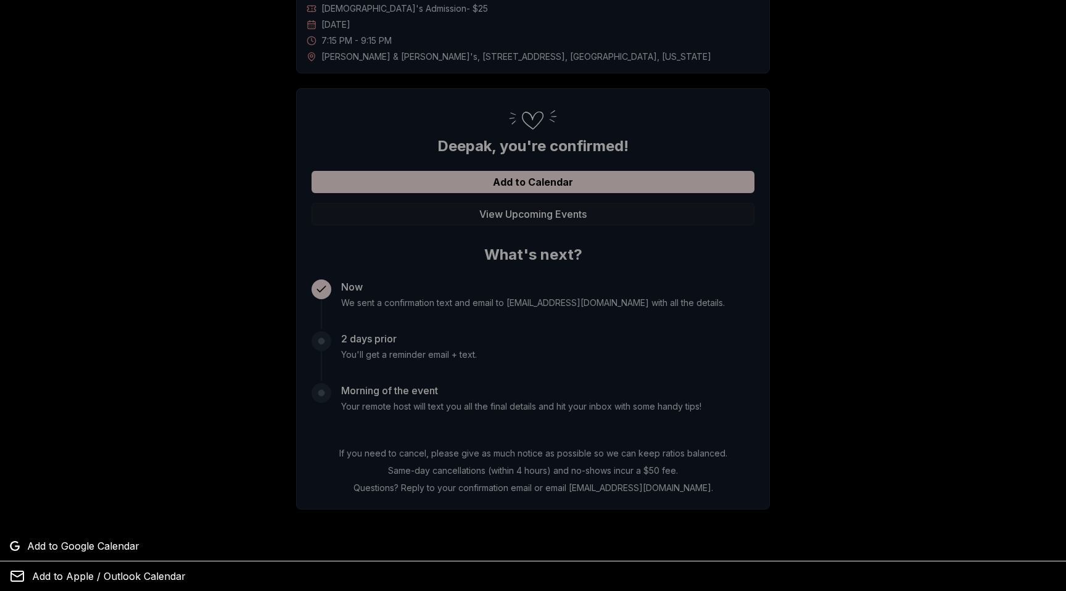
click at [656, 376] on div at bounding box center [533, 295] width 1066 height 591
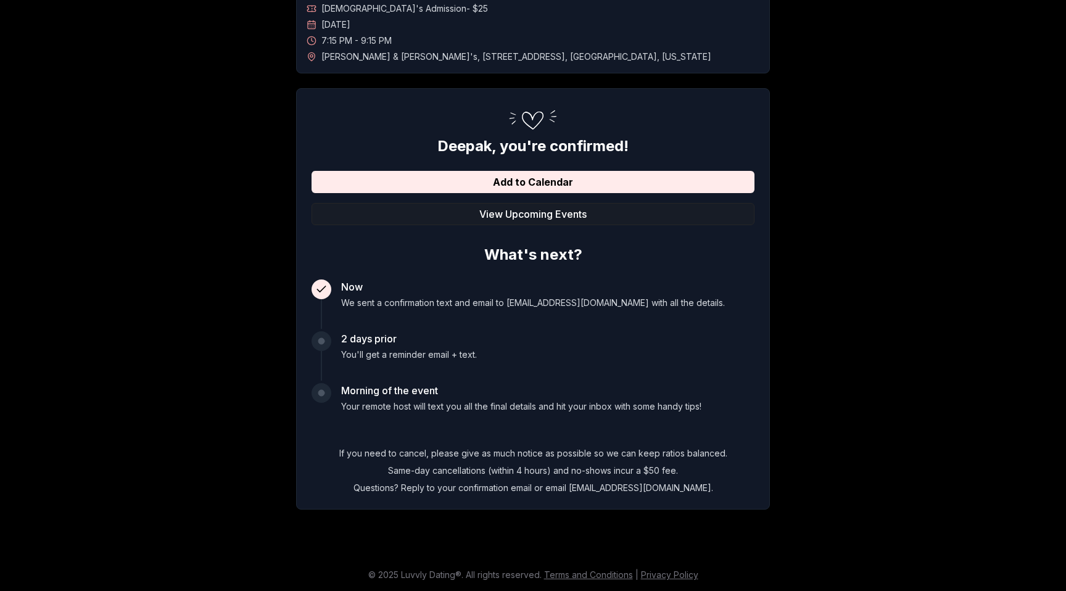
scroll to position [0, 0]
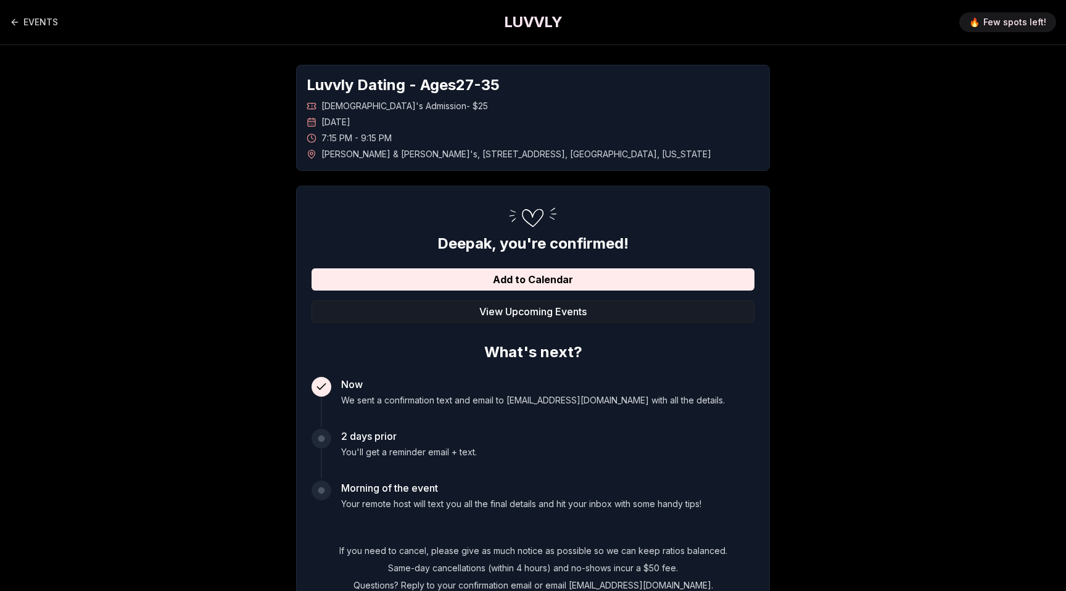
click at [525, 19] on h1 "LUVVLY" at bounding box center [533, 22] width 58 height 20
